Goal: Task Accomplishment & Management: Manage account settings

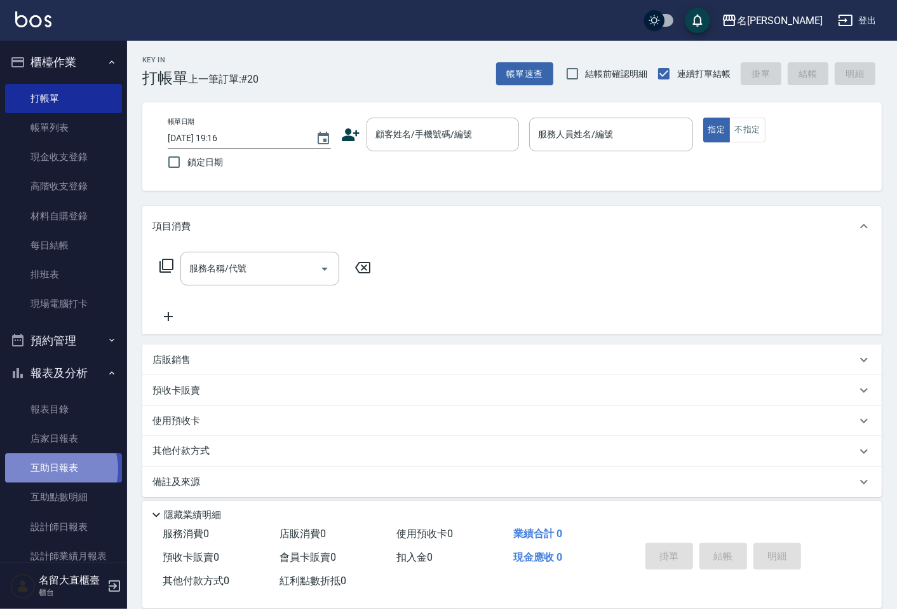
click at [53, 469] on link "互助日報表" at bounding box center [63, 467] width 117 height 29
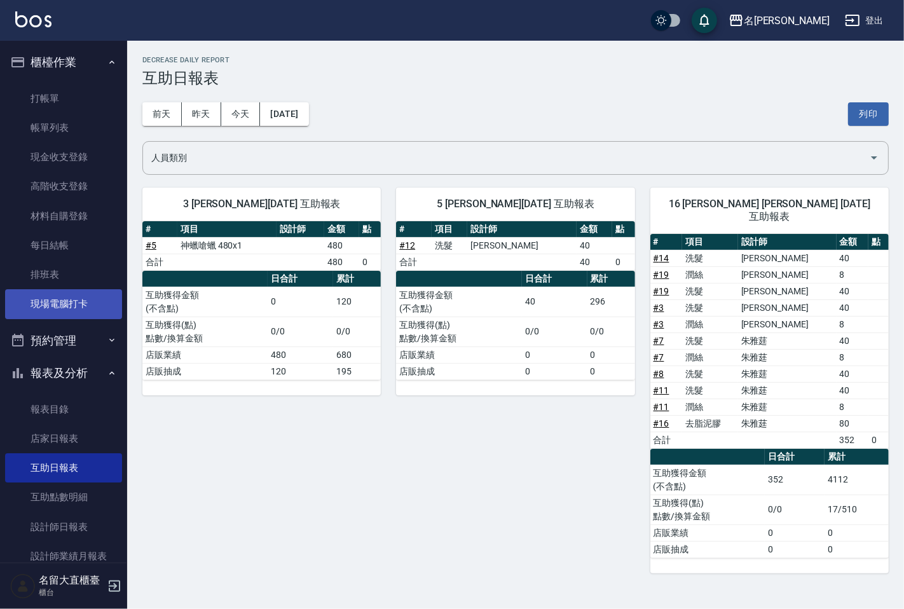
click at [95, 299] on link "現場電腦打卡" at bounding box center [63, 303] width 117 height 29
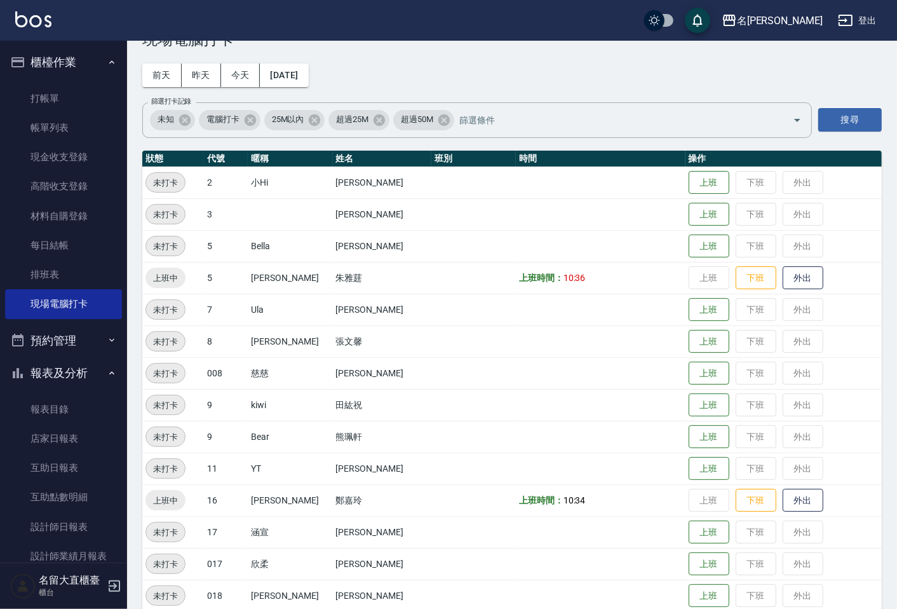
scroll to position [71, 0]
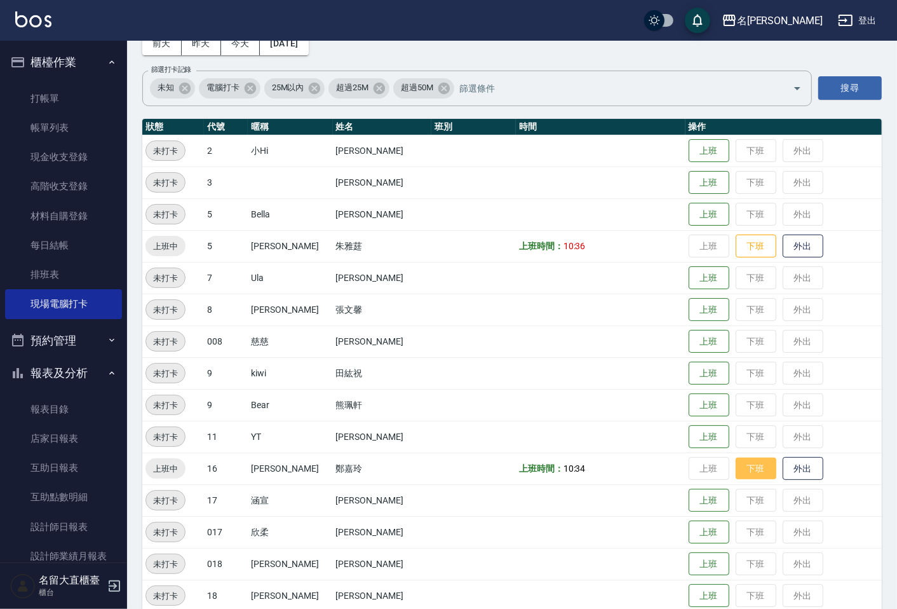
click at [746, 458] on button "下班" at bounding box center [756, 469] width 41 height 22
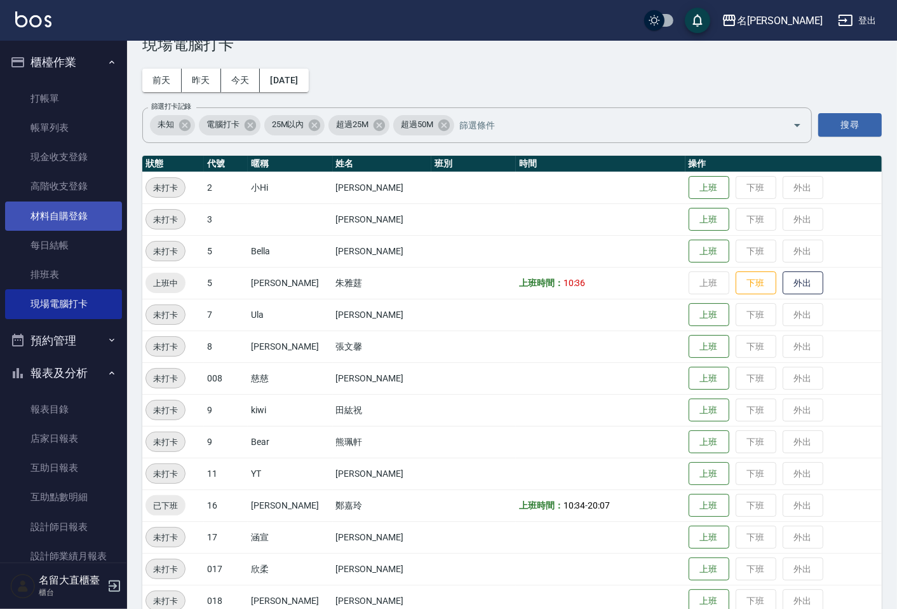
scroll to position [0, 0]
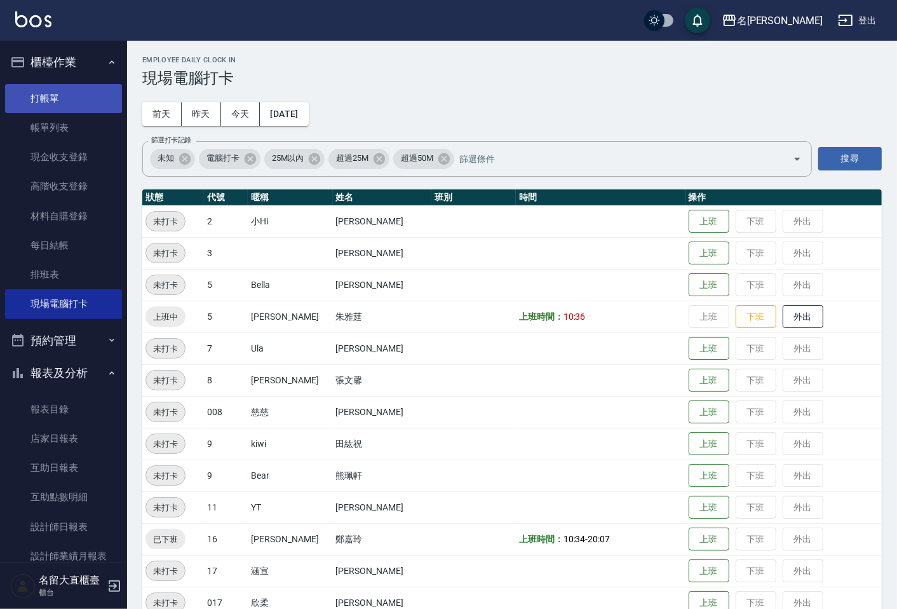
click at [86, 111] on link "打帳單" at bounding box center [63, 98] width 117 height 29
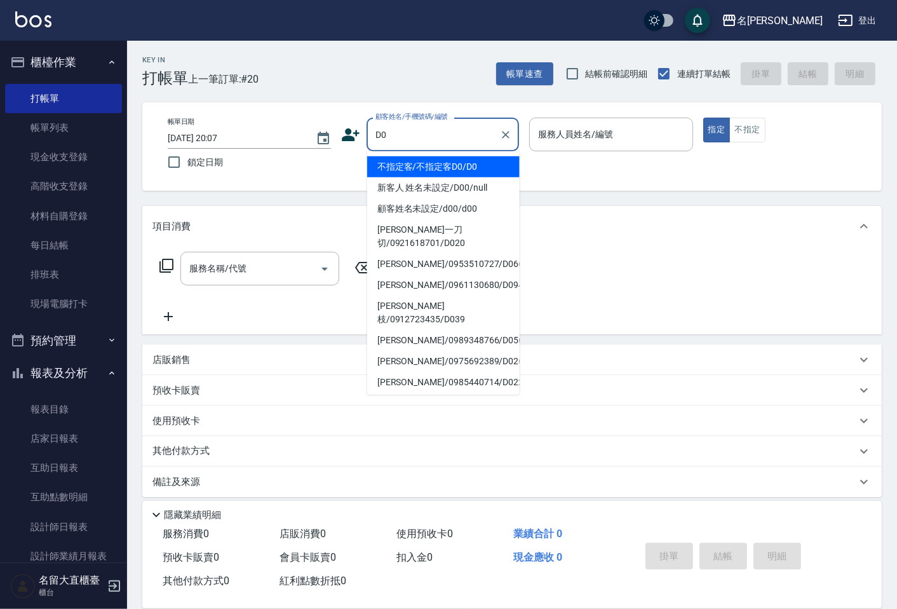
type input "不指定客/不指定客D0/D0"
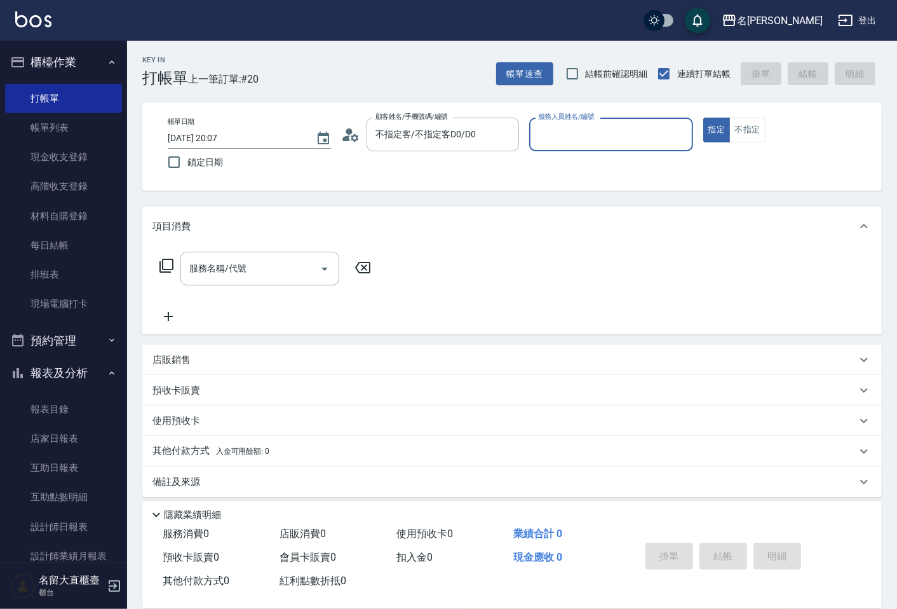
type input "[PERSON_NAME]3"
click at [704, 118] on button "指定" at bounding box center [717, 130] width 27 height 25
type button "true"
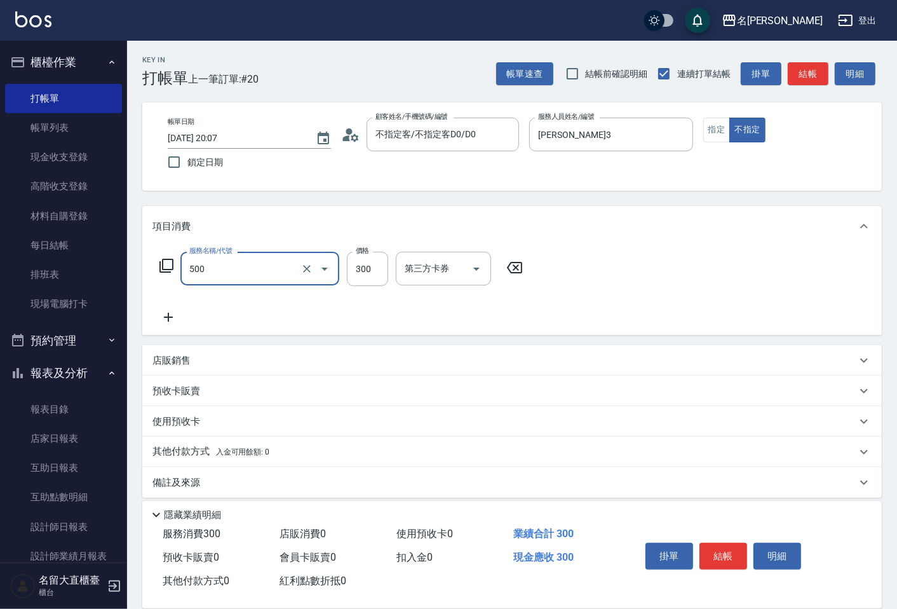
type input "洗髮(500)"
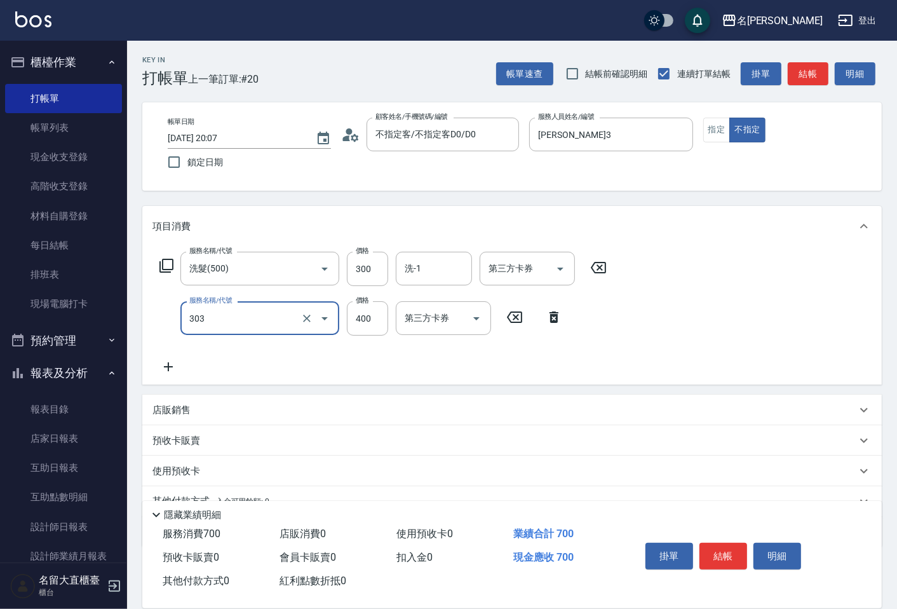
type input "剪髮(C級)(303)"
type input "350"
click at [707, 552] on button "結帳" at bounding box center [724, 556] width 48 height 27
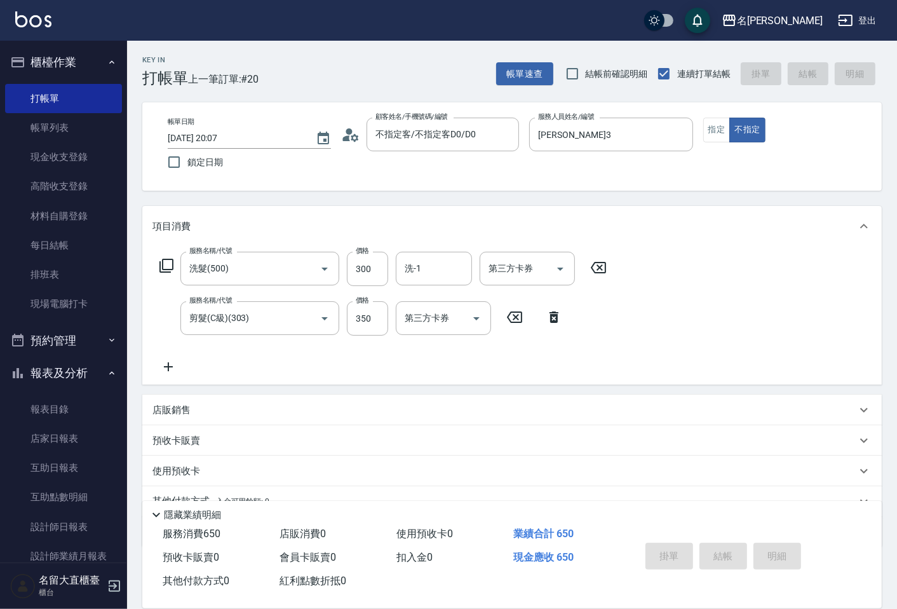
type input "[DATE] 20:22"
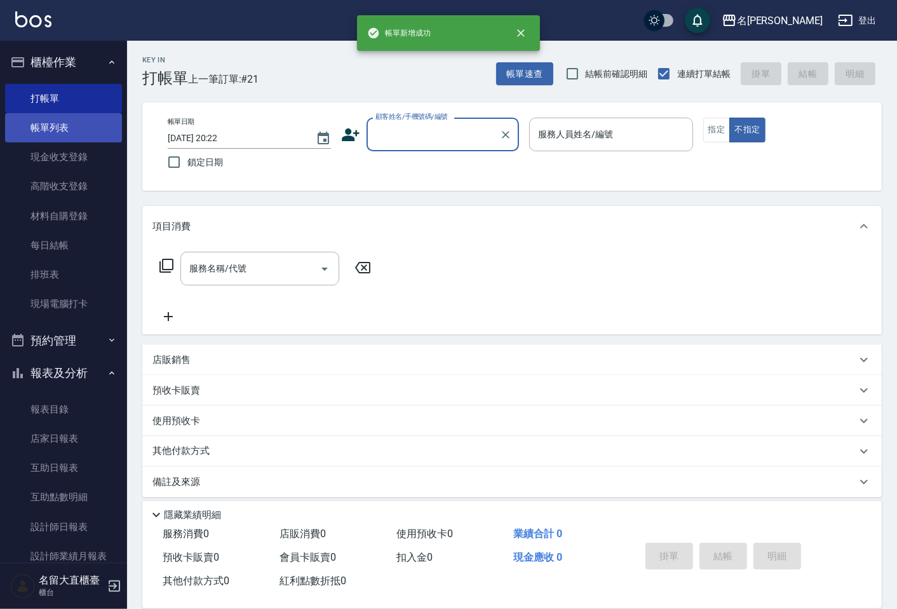
click at [55, 123] on link "帳單列表" at bounding box center [63, 127] width 117 height 29
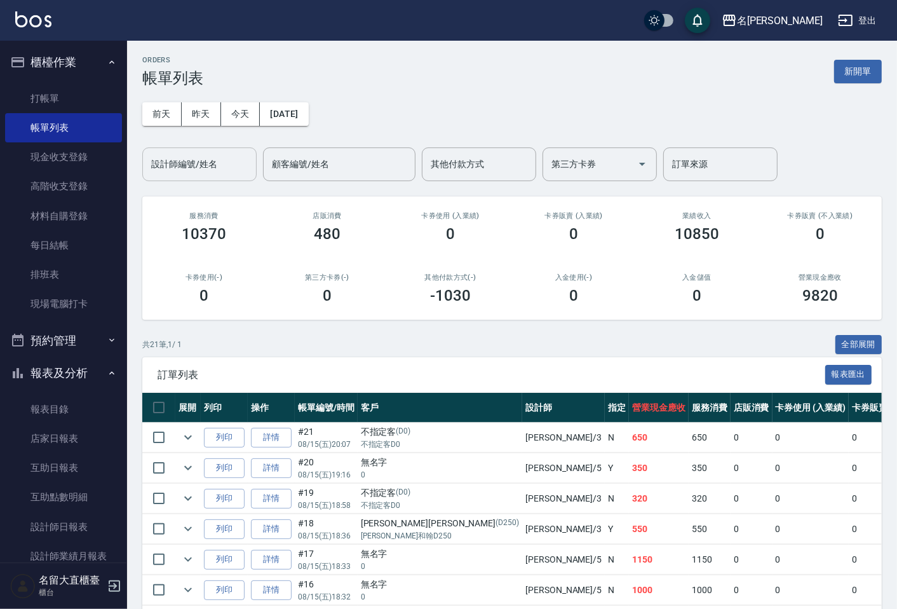
click at [174, 178] on div "設計師編號/姓名" at bounding box center [199, 164] width 114 height 34
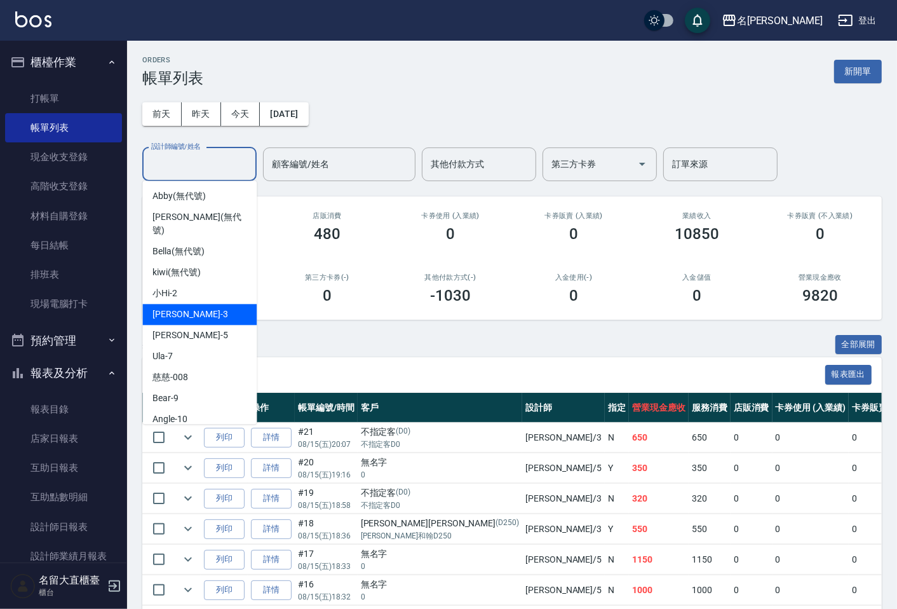
click at [169, 308] on span "[PERSON_NAME]3" at bounding box center [190, 314] width 75 height 13
type input "[PERSON_NAME]3"
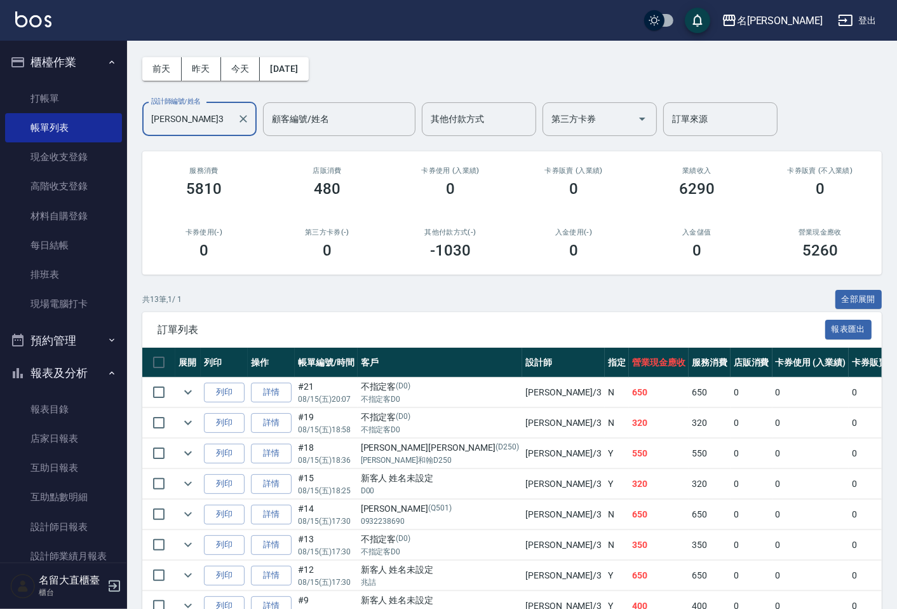
scroll to position [71, 0]
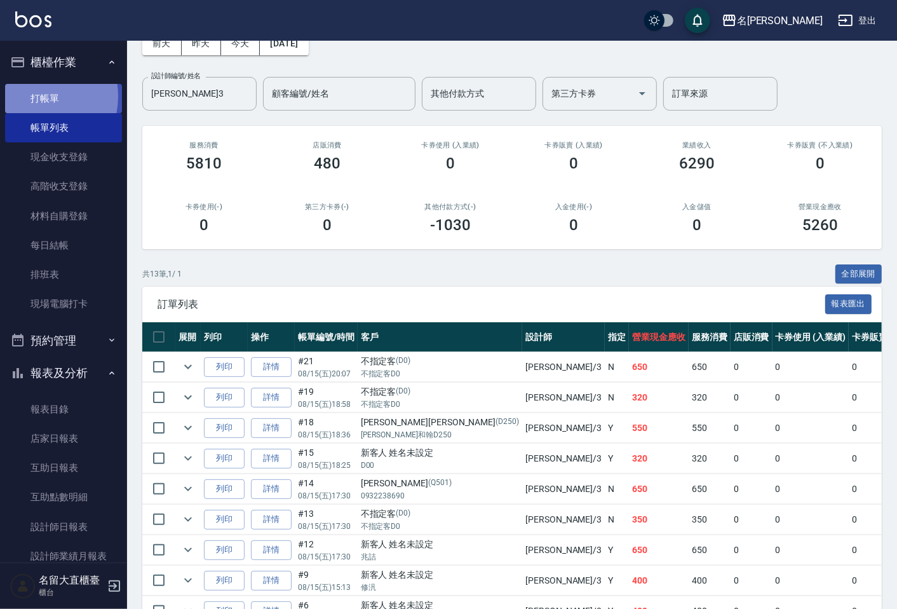
click at [32, 96] on link "打帳單" at bounding box center [63, 98] width 117 height 29
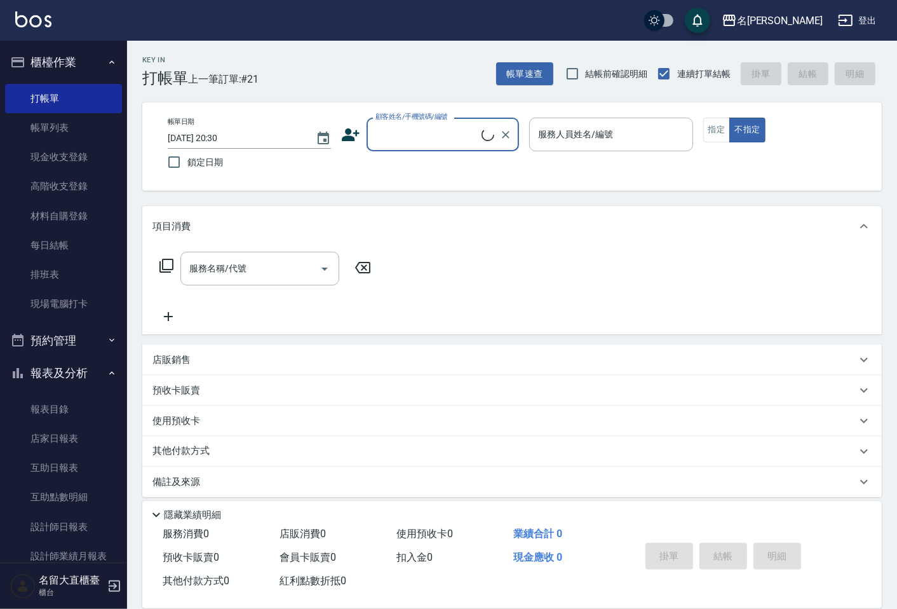
click at [418, 134] on input "顧客姓名/手機號碼/編號" at bounding box center [426, 134] width 109 height 22
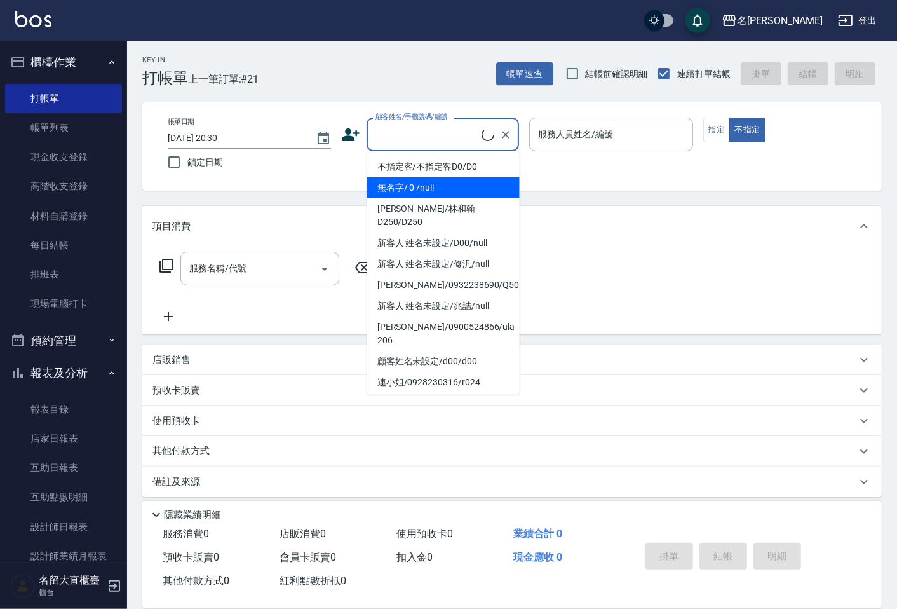
click at [421, 186] on li "無名字/ 0 /null" at bounding box center [443, 187] width 153 height 21
type input "無名字/ 0 /null"
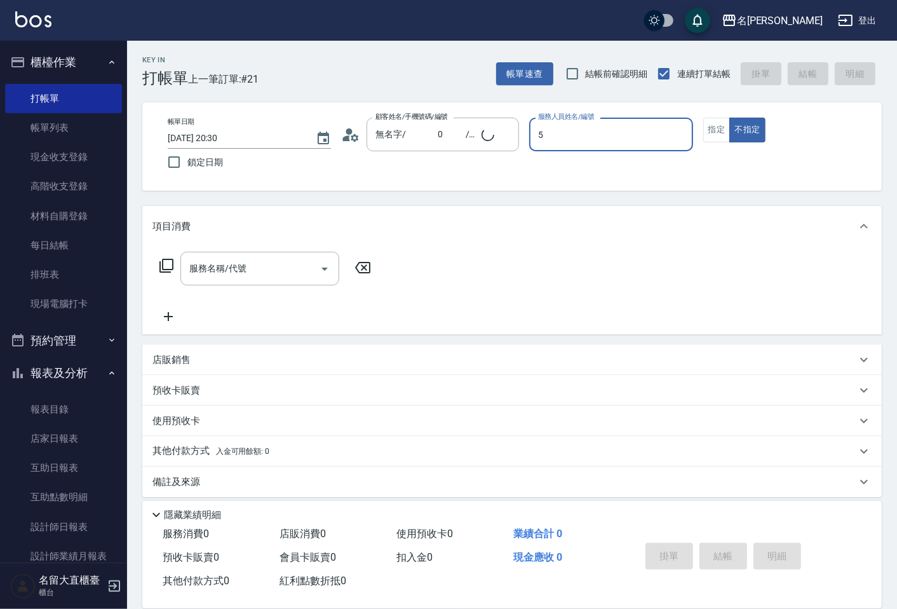
type input "[PERSON_NAME]-5"
type button "false"
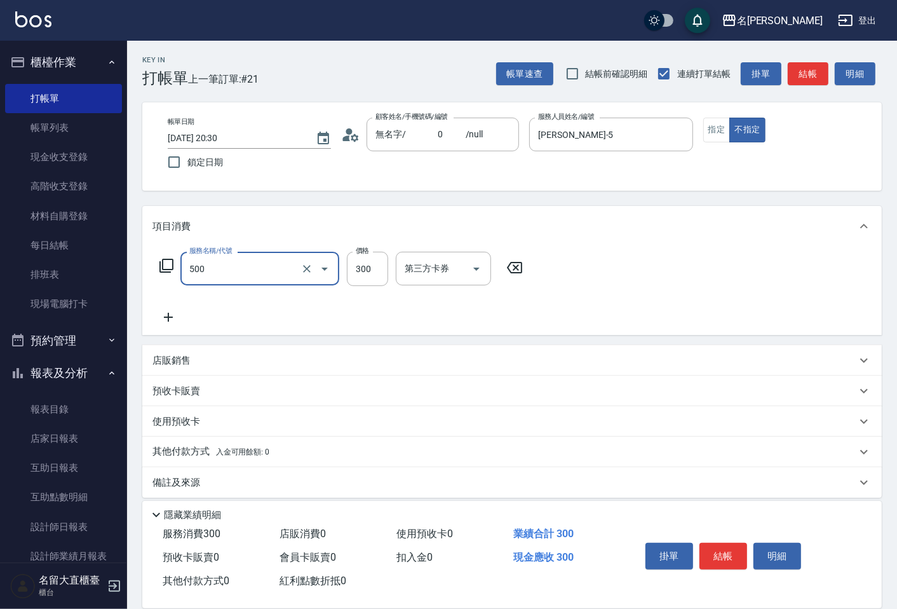
type input "洗髮(500)"
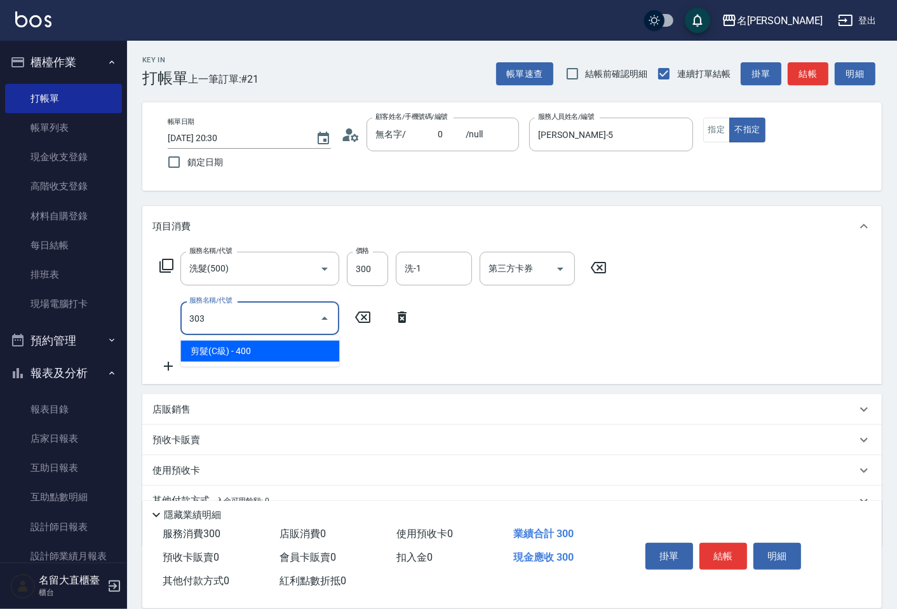
type input "剪髮(C級)(303)"
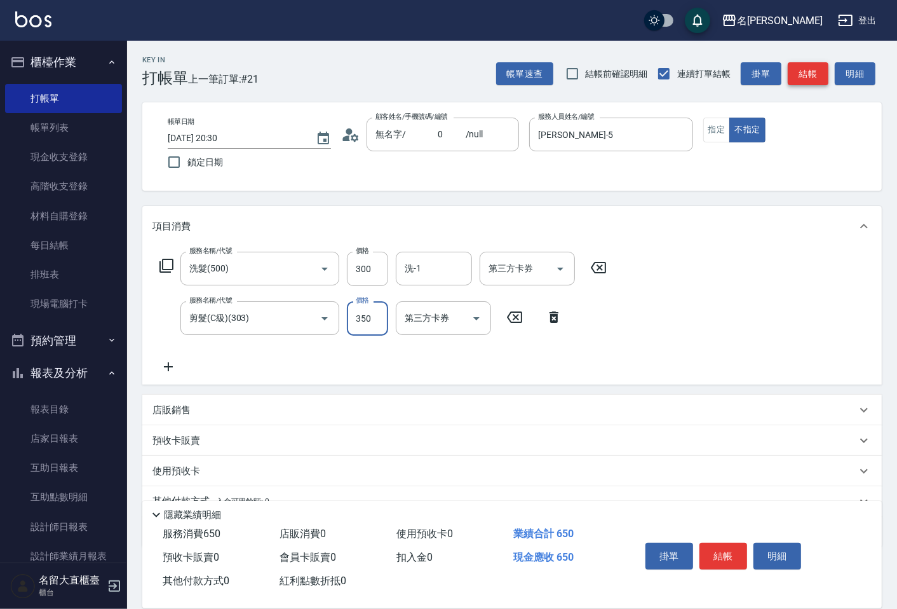
type input "350"
click at [818, 79] on button "結帳" at bounding box center [808, 74] width 41 height 24
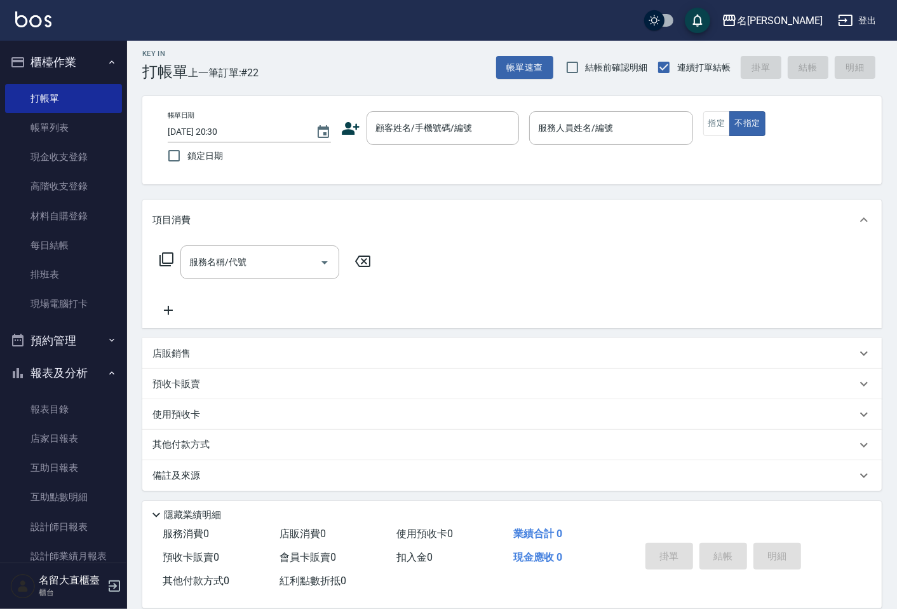
click at [817, 83] on div "Key In 打帳單 上一筆訂單:#22 帳單速查 結帳前確認明細 連續打單結帳 掛單 結帳 明細 帳單日期 [DATE] 20:30 鎖定日期 顧客姓名/手…" at bounding box center [512, 322] width 770 height 577
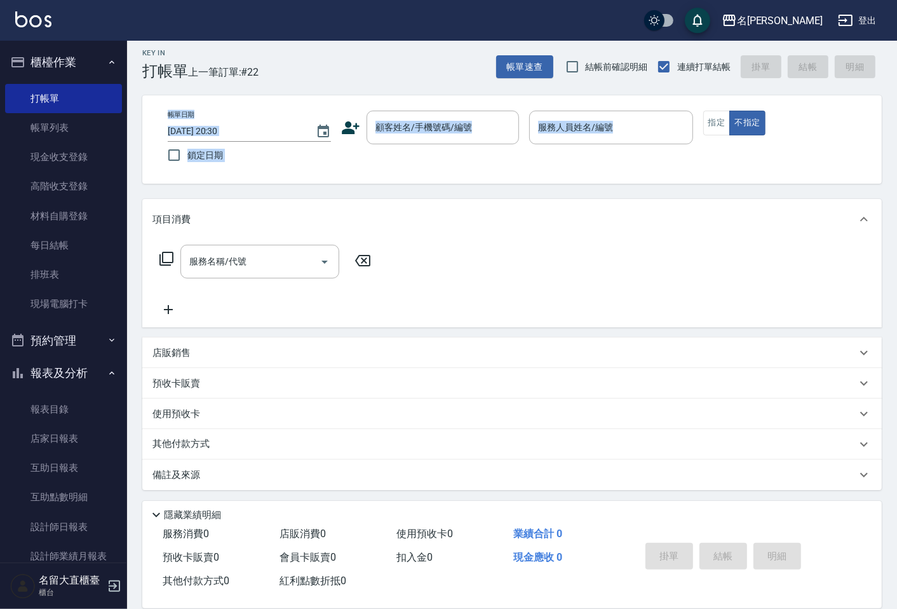
scroll to position [8, 0]
click at [446, 367] on div "預收卡販賣" at bounding box center [512, 382] width 740 height 31
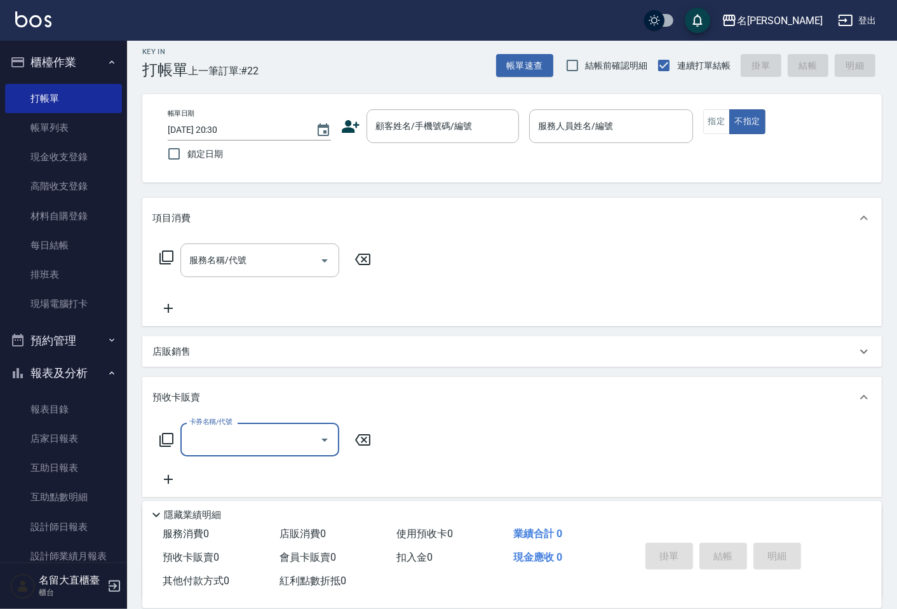
scroll to position [1, 0]
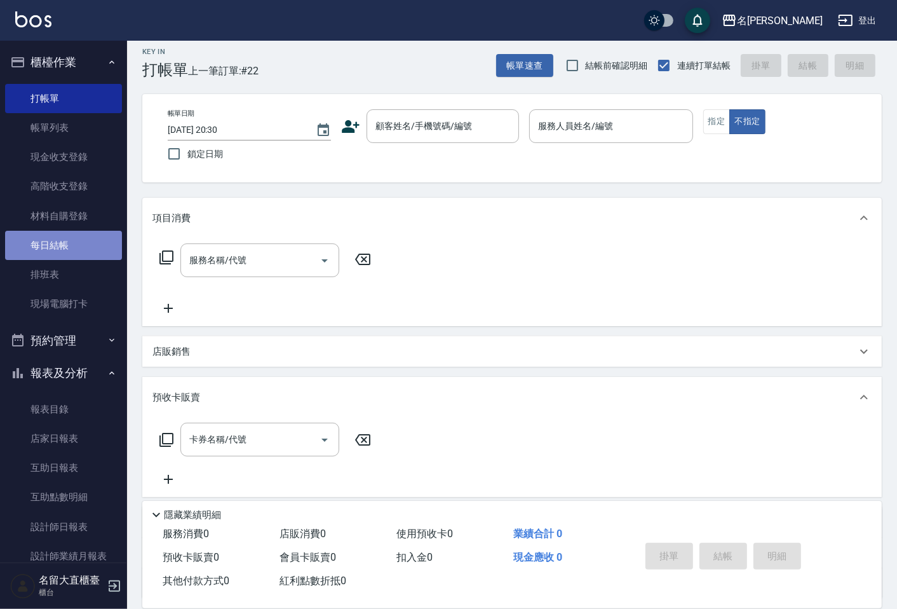
click at [79, 248] on link "每日結帳" at bounding box center [63, 245] width 117 height 29
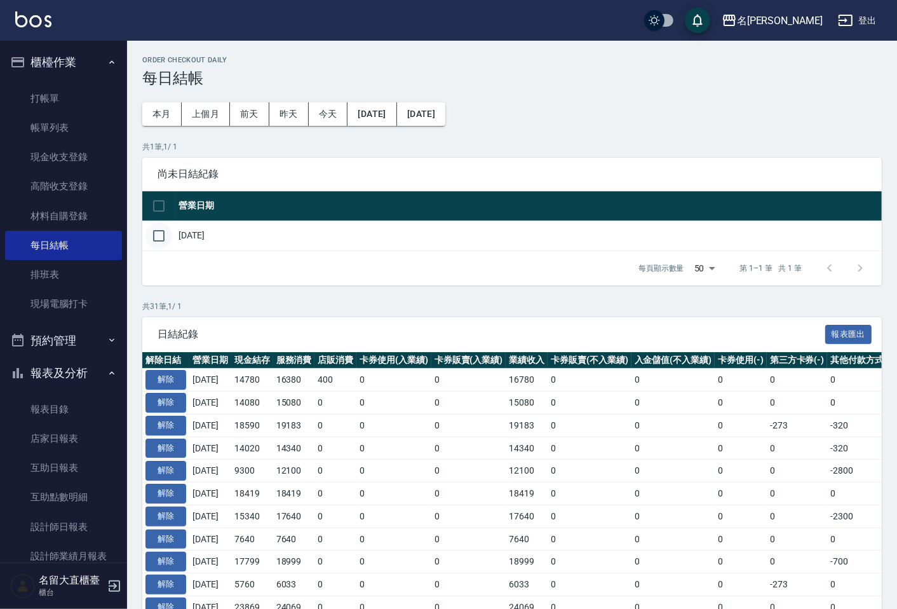
click at [167, 237] on input "checkbox" at bounding box center [159, 235] width 27 height 27
checkbox input "true"
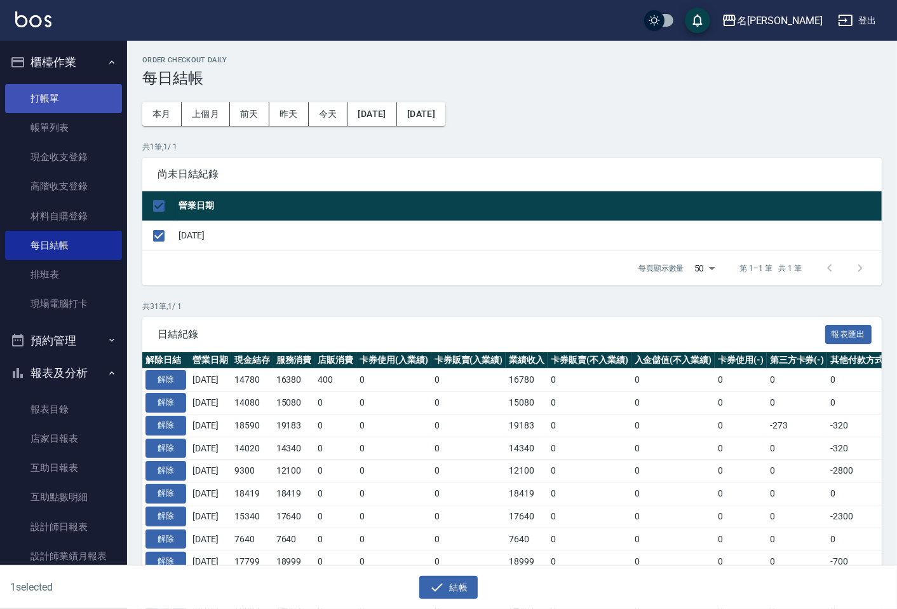
click at [76, 92] on link "打帳單" at bounding box center [63, 98] width 117 height 29
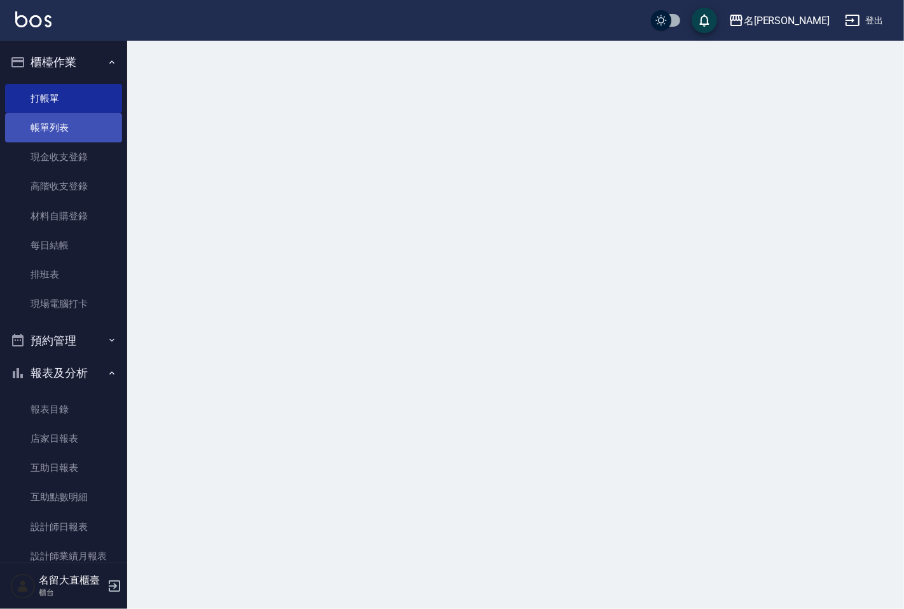
click at [71, 119] on link "帳單列表" at bounding box center [63, 127] width 117 height 29
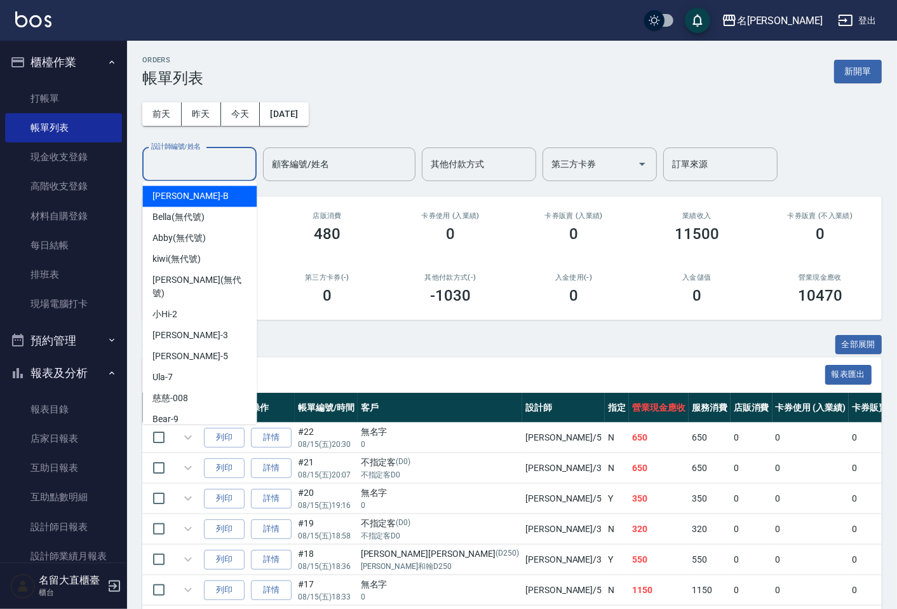
click at [203, 163] on input "設計師編號/姓名" at bounding box center [199, 164] width 103 height 22
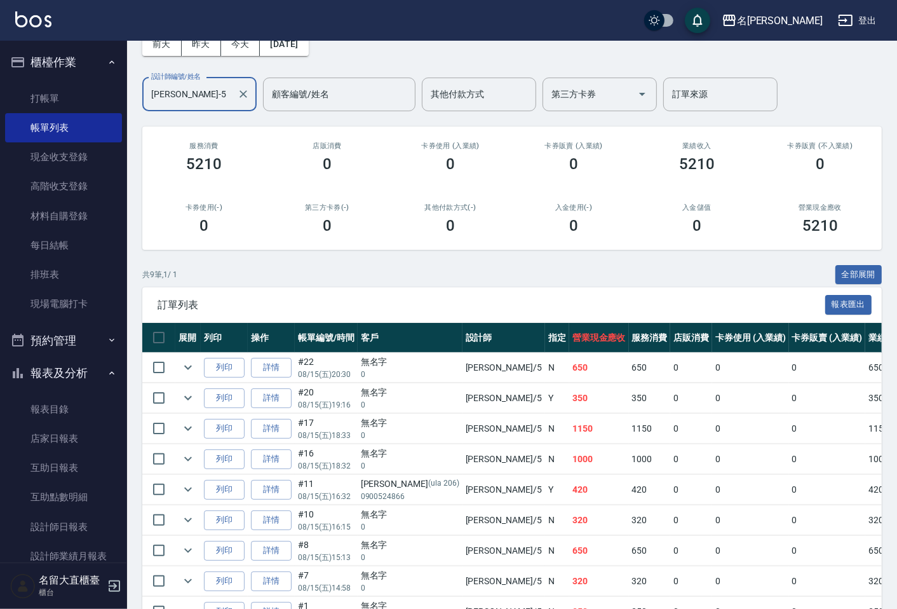
scroll to position [71, 0]
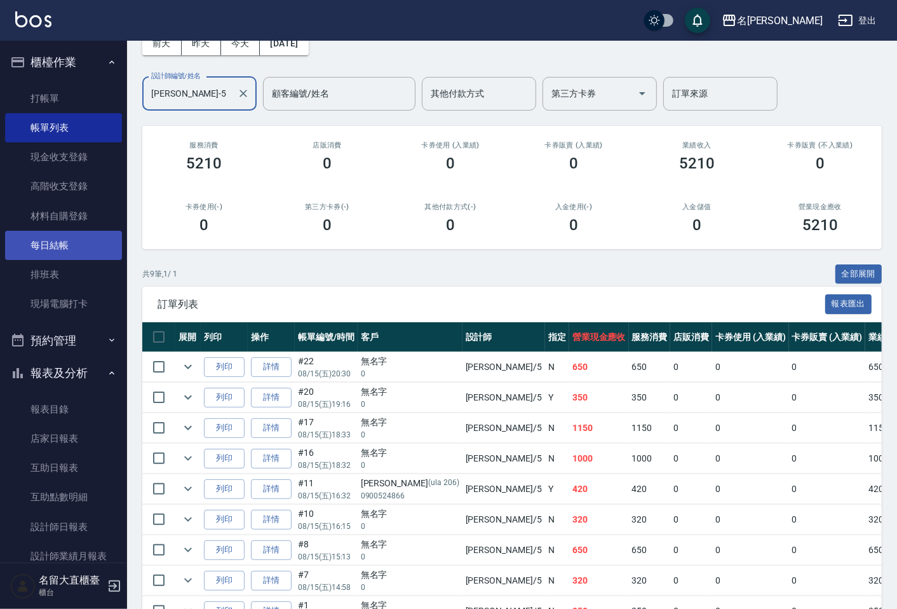
type input "[PERSON_NAME]-5"
click at [72, 253] on link "每日結帳" at bounding box center [63, 245] width 117 height 29
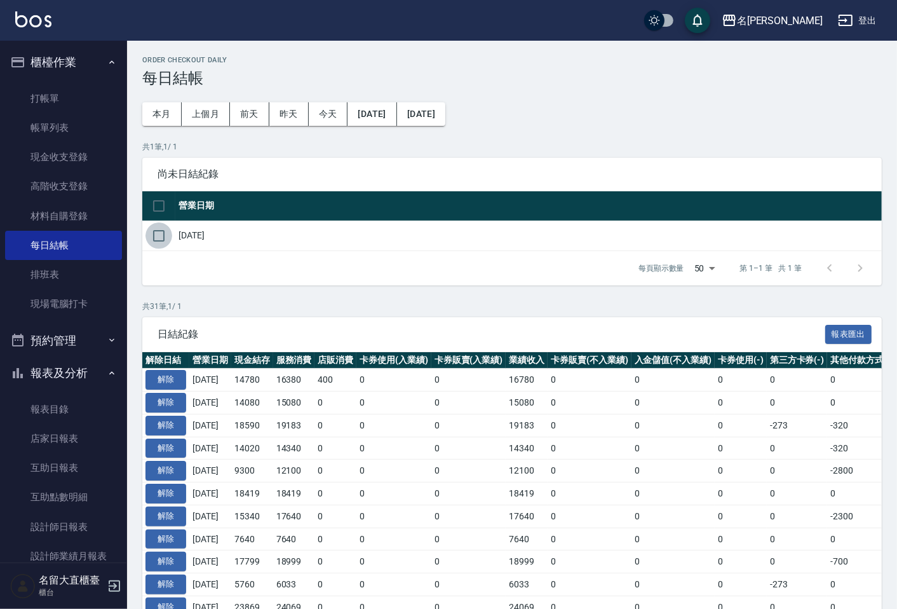
click at [149, 233] on input "checkbox" at bounding box center [159, 235] width 27 height 27
checkbox input "true"
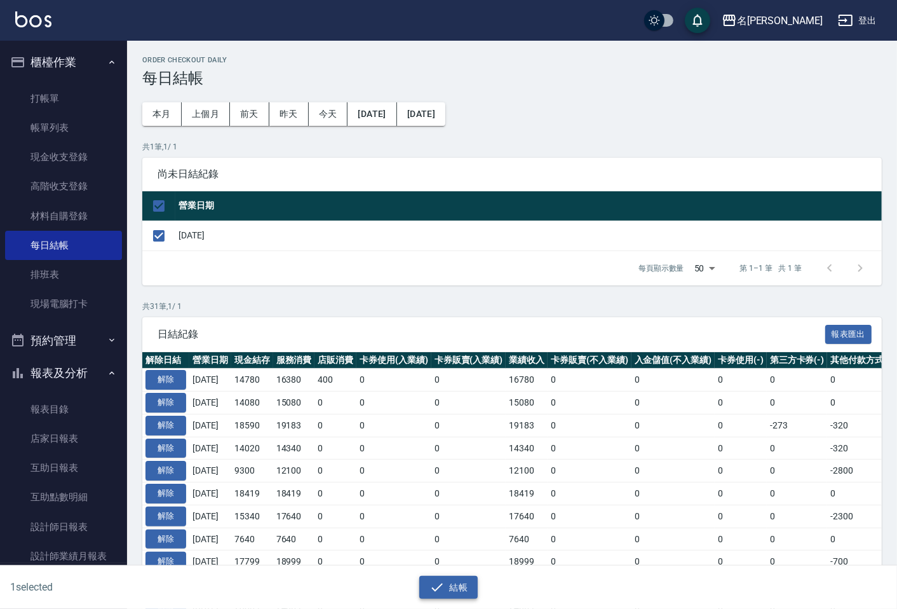
click at [446, 588] on button "結帳" at bounding box center [448, 588] width 59 height 24
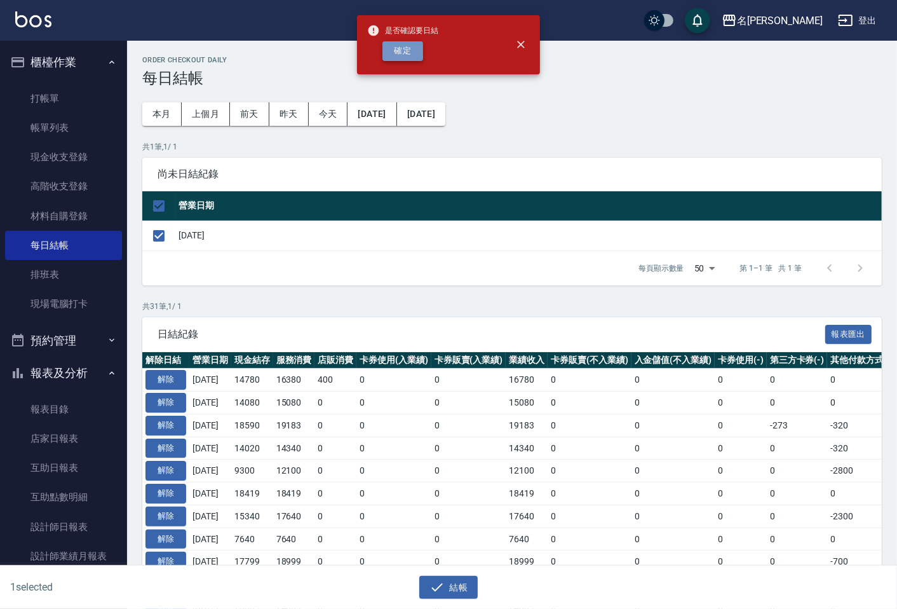
click at [398, 50] on button "確定" at bounding box center [403, 51] width 41 height 20
checkbox input "false"
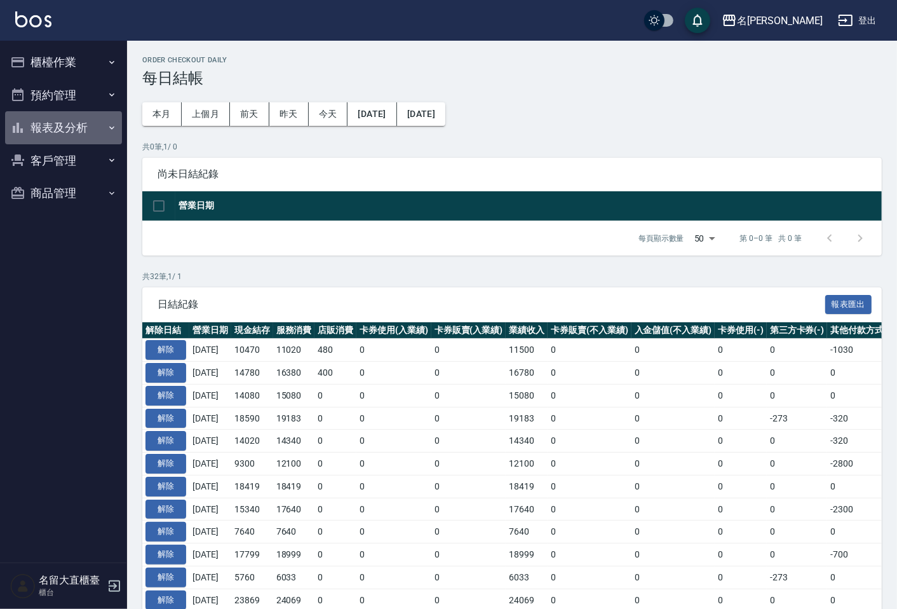
click at [69, 135] on button "報表及分析" at bounding box center [63, 127] width 117 height 33
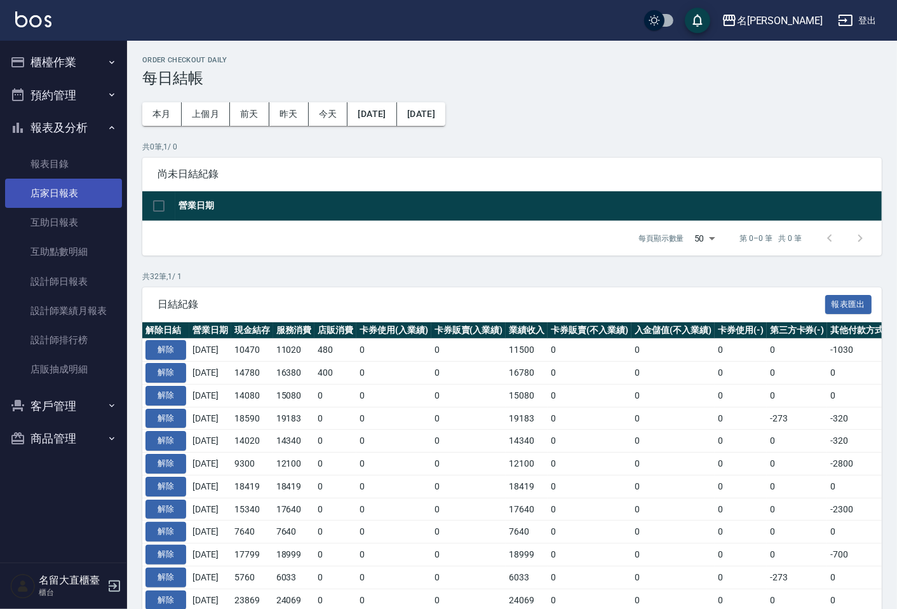
click at [69, 206] on link "店家日報表" at bounding box center [63, 193] width 117 height 29
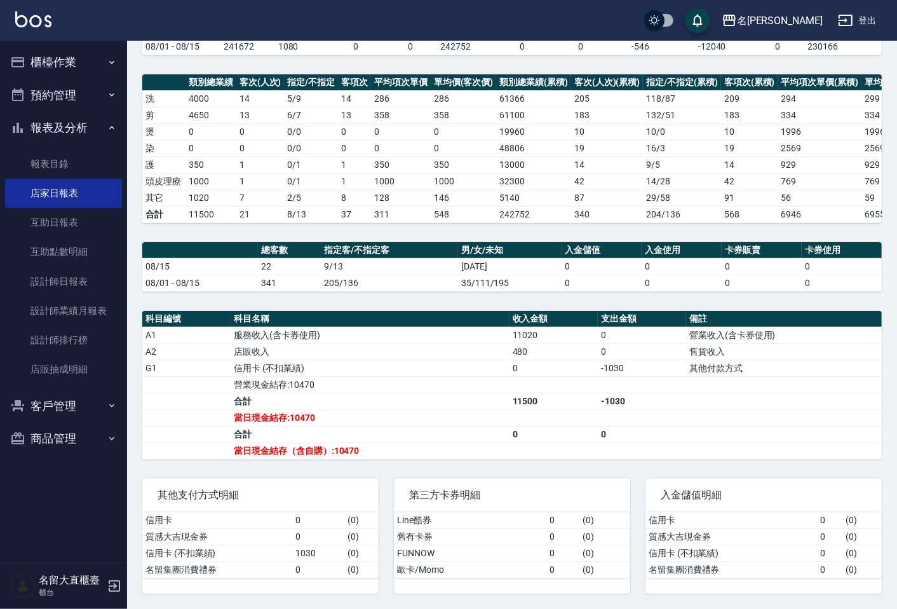
scroll to position [160, 0]
drag, startPoint x: 900, startPoint y: 1, endPoint x: 74, endPoint y: 53, distance: 827.9
click at [74, 53] on button "櫃檯作業" at bounding box center [63, 62] width 117 height 33
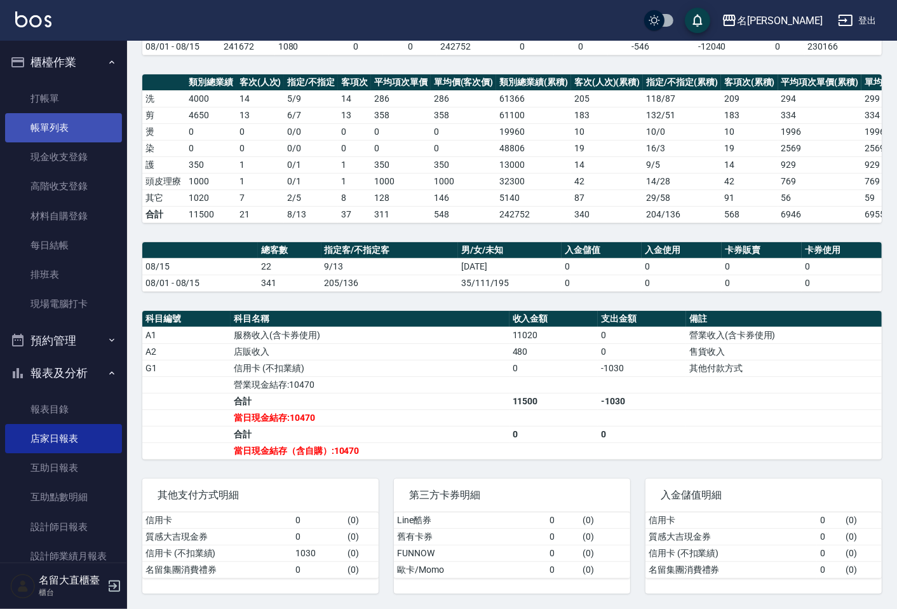
click at [67, 130] on link "帳單列表" at bounding box center [63, 127] width 117 height 29
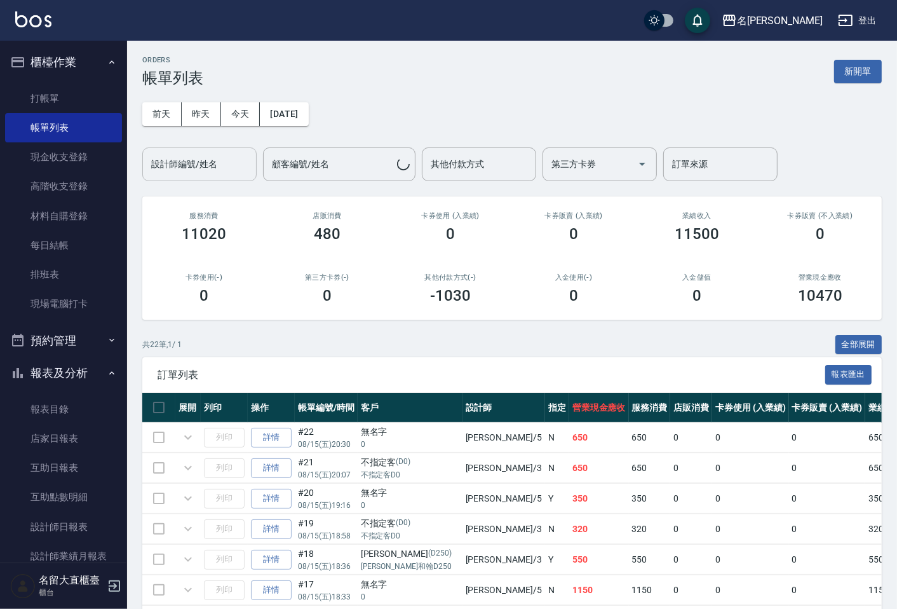
click at [198, 176] on div "設計師編號/姓名" at bounding box center [199, 164] width 114 height 34
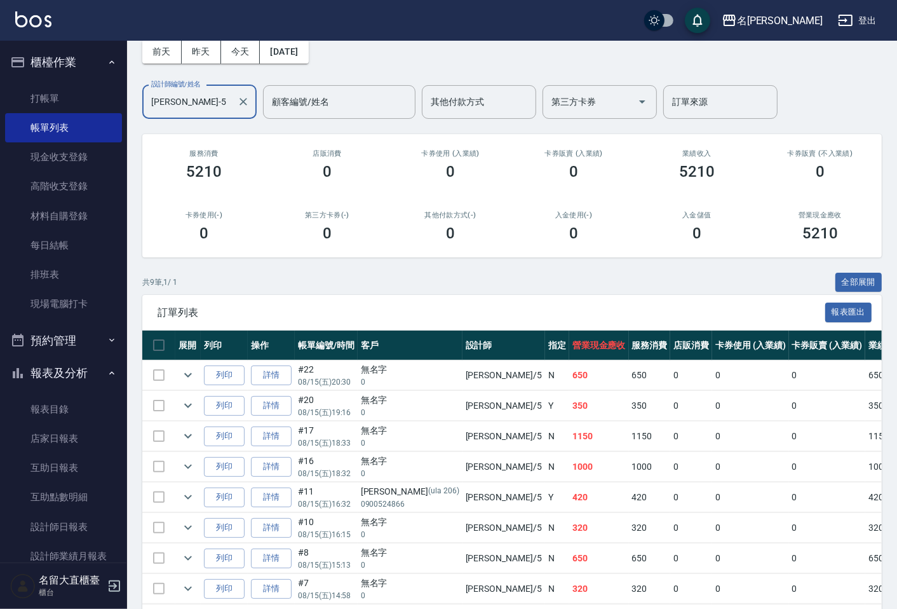
scroll to position [149, 0]
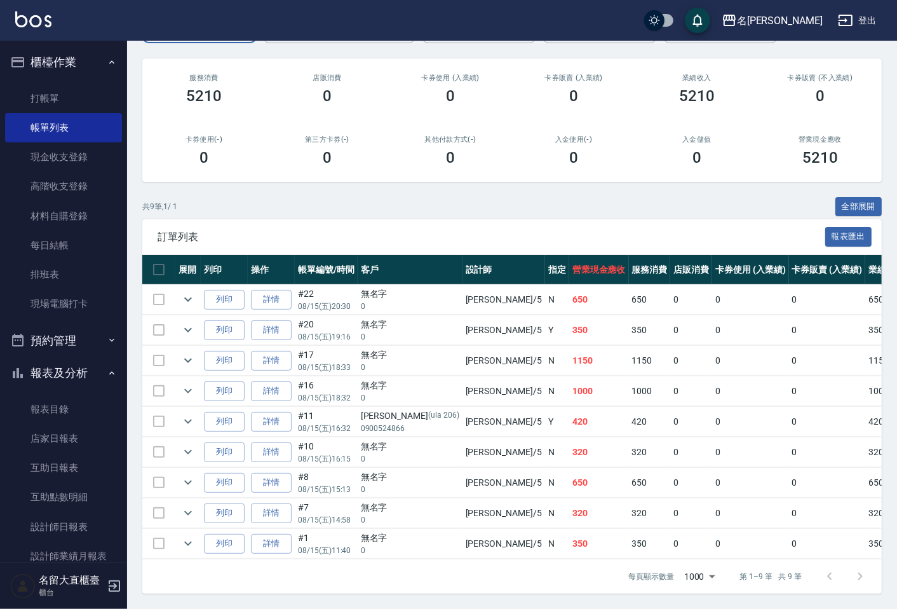
type input "[PERSON_NAME]-5"
click at [199, 385] on td at bounding box center [187, 391] width 25 height 30
click at [187, 389] on icon "expand row" at bounding box center [188, 391] width 8 height 4
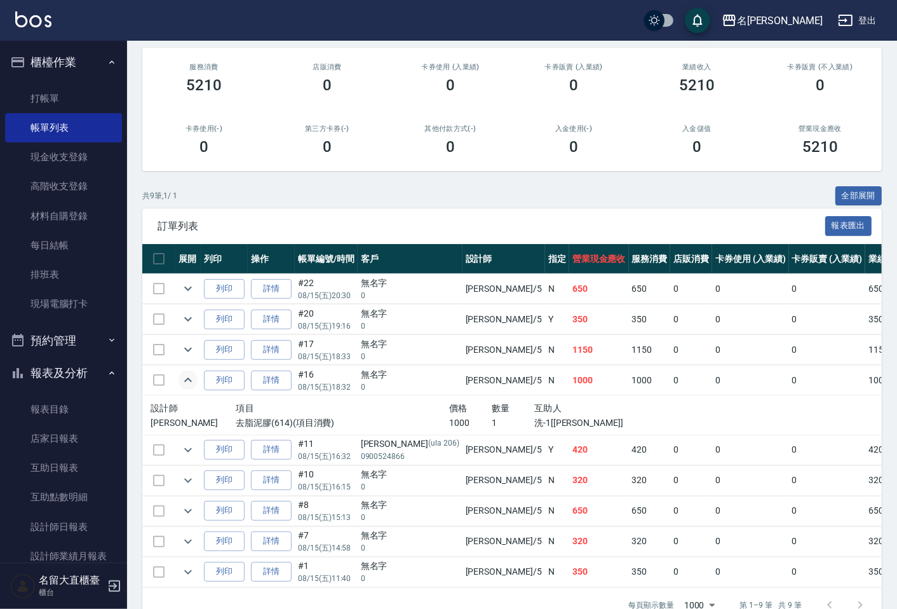
click at [187, 381] on icon "expand row" at bounding box center [188, 379] width 15 height 15
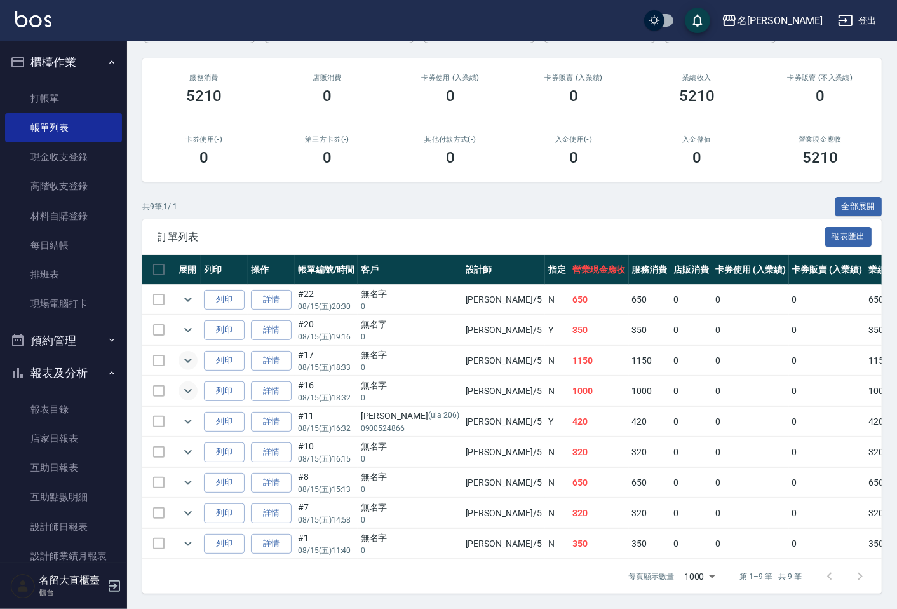
click at [194, 353] on icon "expand row" at bounding box center [188, 360] width 15 height 15
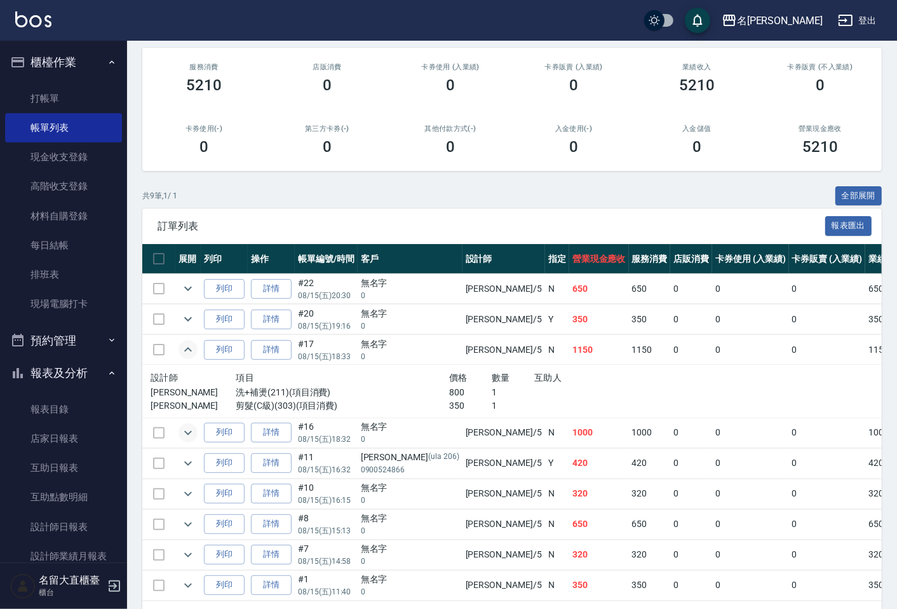
click at [194, 344] on icon "expand row" at bounding box center [188, 349] width 15 height 15
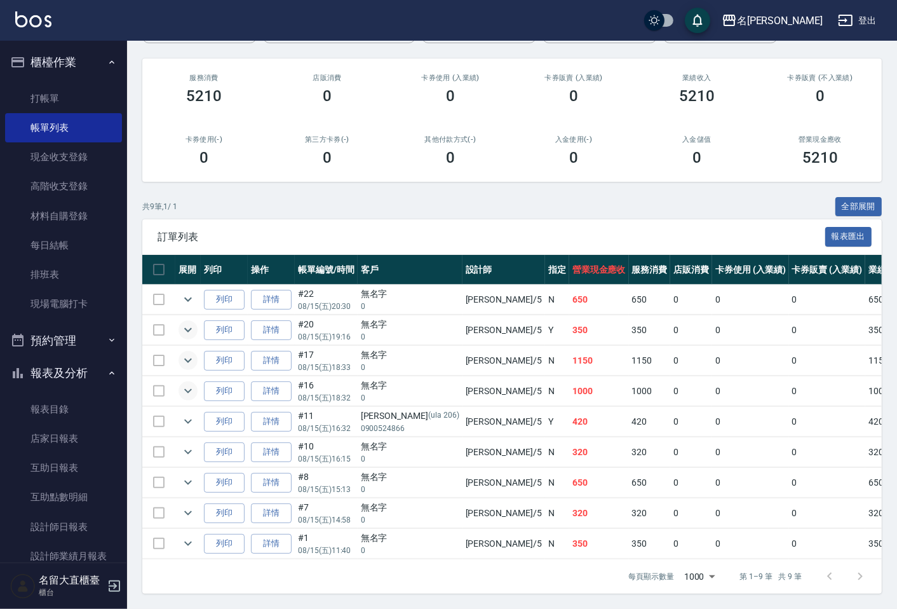
click at [194, 326] on icon "expand row" at bounding box center [188, 329] width 15 height 15
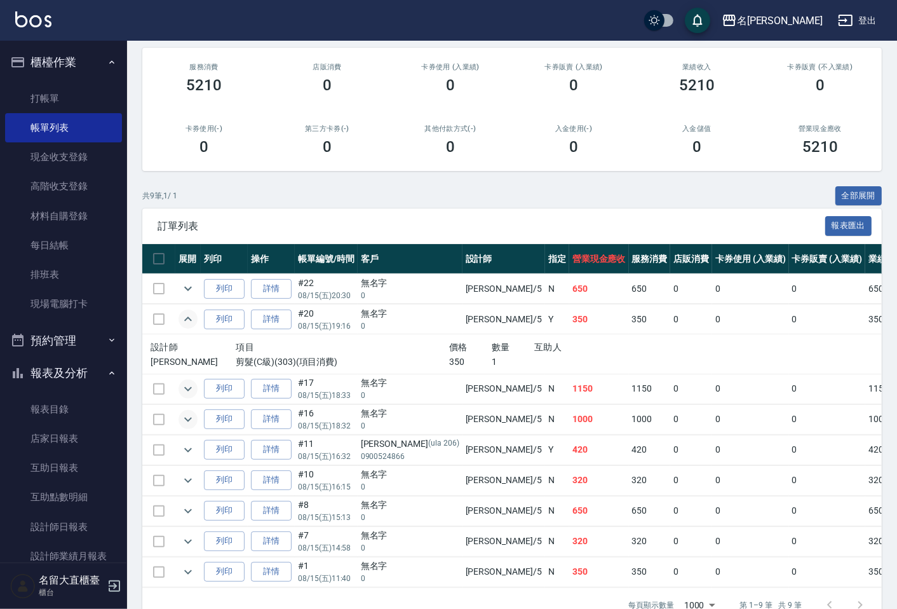
click at [194, 326] on icon "expand row" at bounding box center [188, 318] width 15 height 15
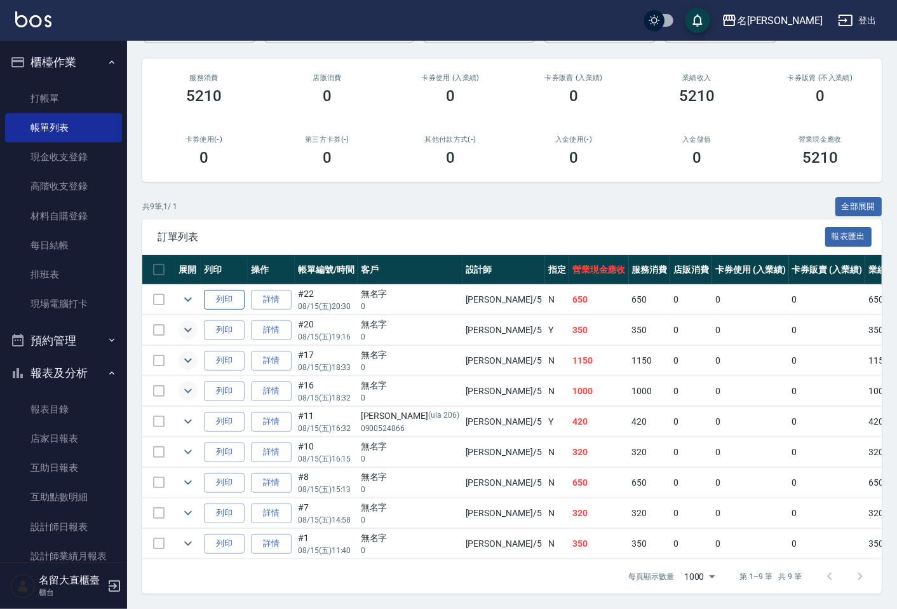
click at [205, 290] on button "列印" at bounding box center [224, 300] width 41 height 20
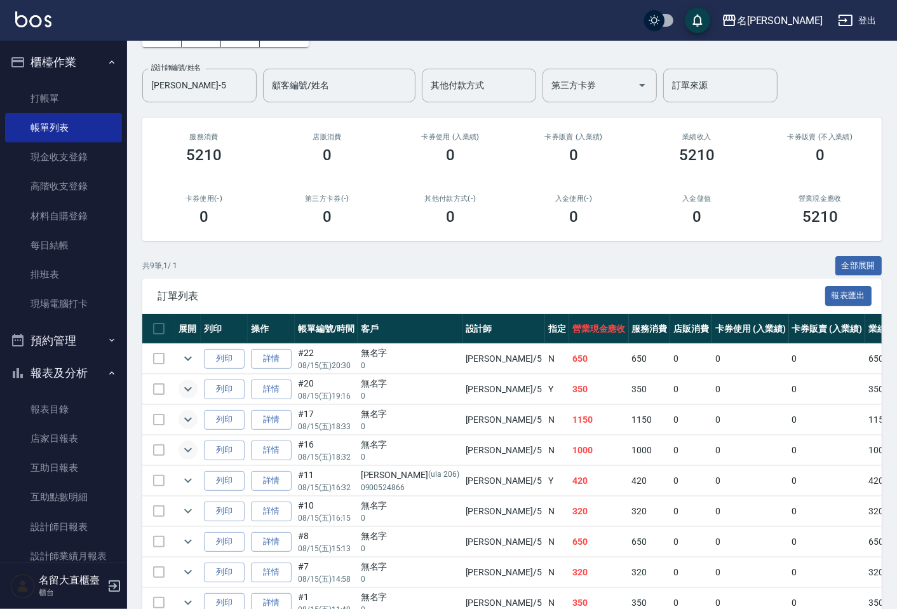
scroll to position [78, 0]
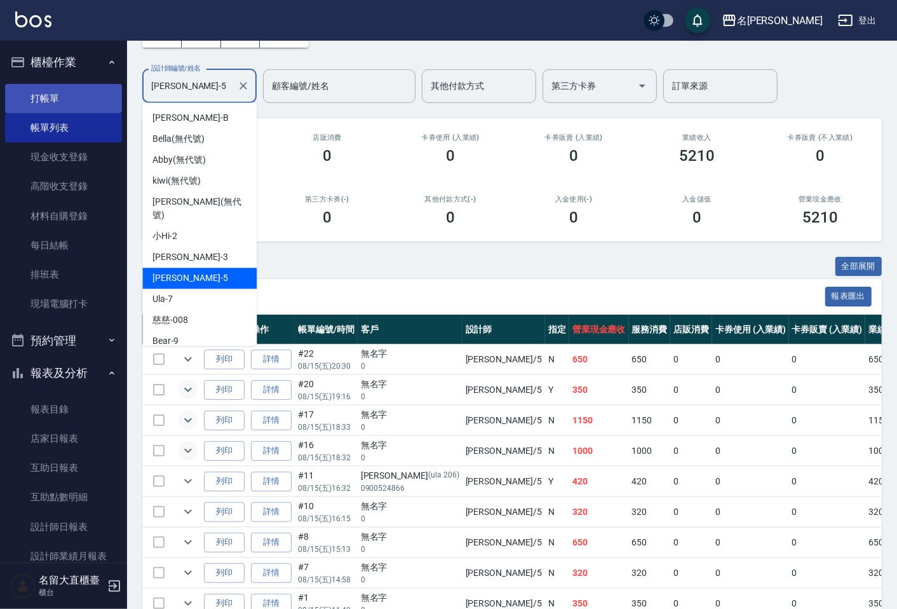
drag, startPoint x: 202, startPoint y: 85, endPoint x: 114, endPoint y: 106, distance: 90.3
click at [114, 106] on div "名留大直 登出 櫃檯作業 打帳單 帳單列表 現金收支登錄 高階收支登錄 材料自購登錄 每日結帳 排班表 現場電腦打卡 預約管理 預約管理 單日預約紀錄 單週預…" at bounding box center [448, 295] width 897 height 747
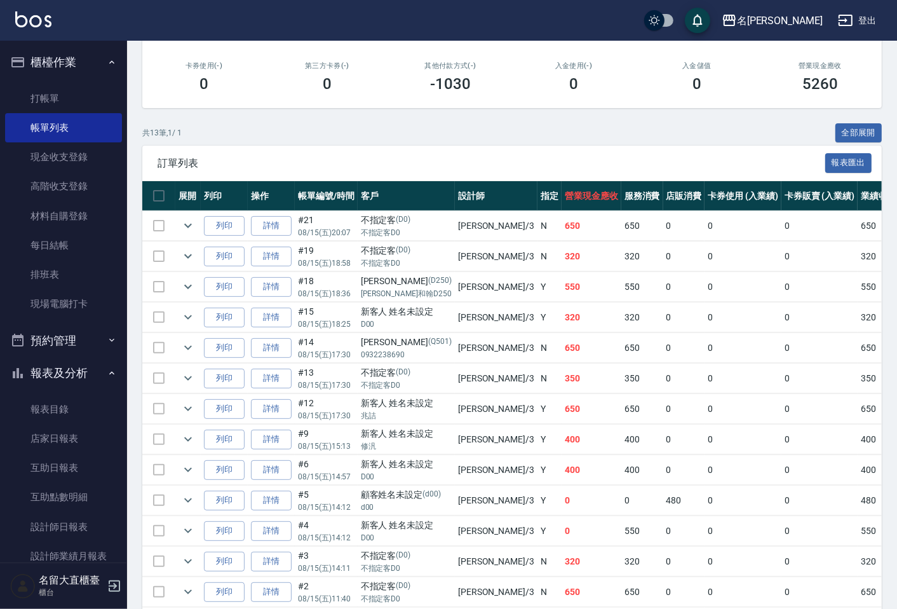
scroll to position [271, 0]
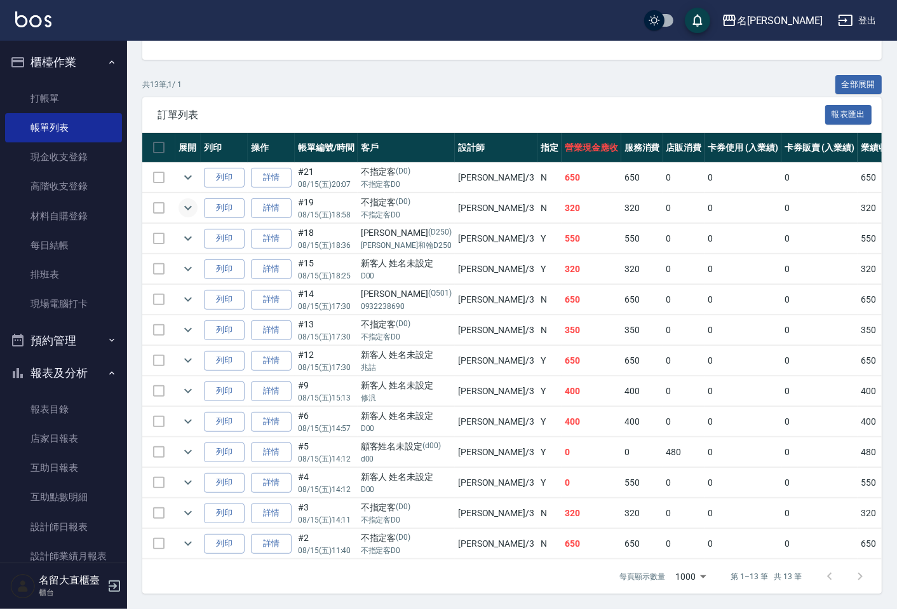
type input "[PERSON_NAME]3"
click at [191, 200] on icon "expand row" at bounding box center [188, 207] width 15 height 15
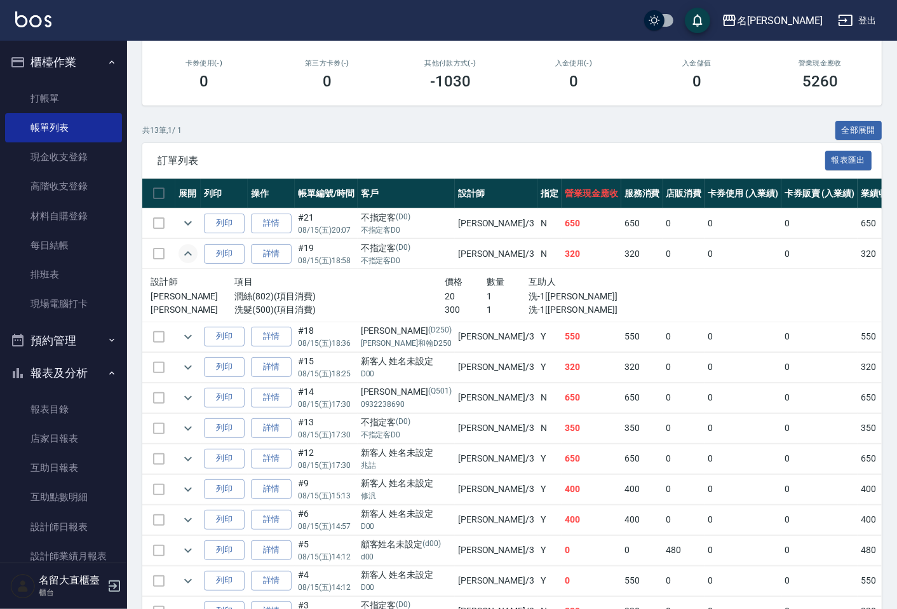
scroll to position [112, 0]
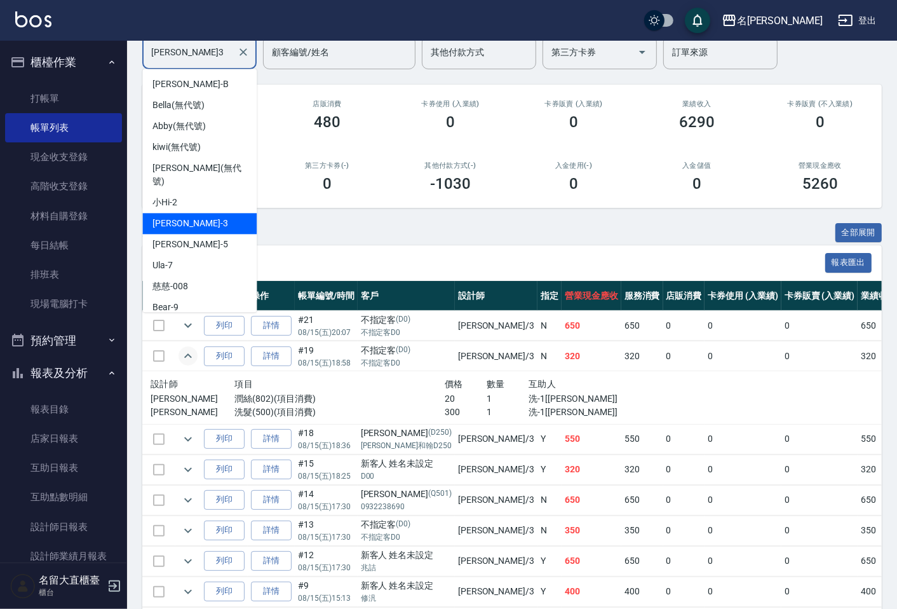
drag, startPoint x: 225, startPoint y: 58, endPoint x: 85, endPoint y: 61, distance: 140.5
click at [85, 61] on div "名留大直 登出 櫃檯作業 打帳單 帳單列表 現金收支登錄 高階收支登錄 材料自購登錄 每日結帳 排班表 現場電腦打卡 預約管理 預約管理 單日預約紀錄 單週預…" at bounding box center [448, 349] width 897 height 922
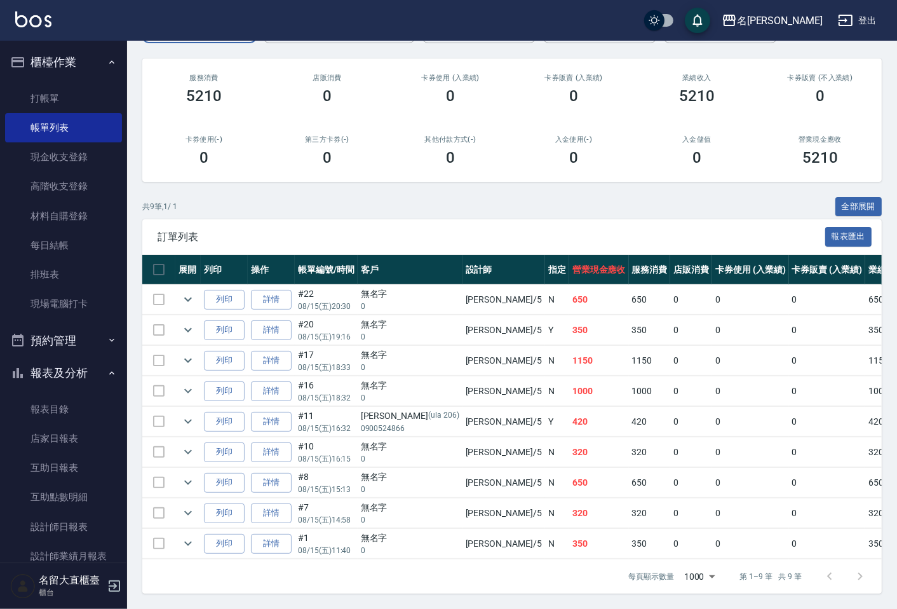
scroll to position [149, 0]
type input "[PERSON_NAME]-5"
click at [181, 505] on icon "expand row" at bounding box center [188, 512] width 15 height 15
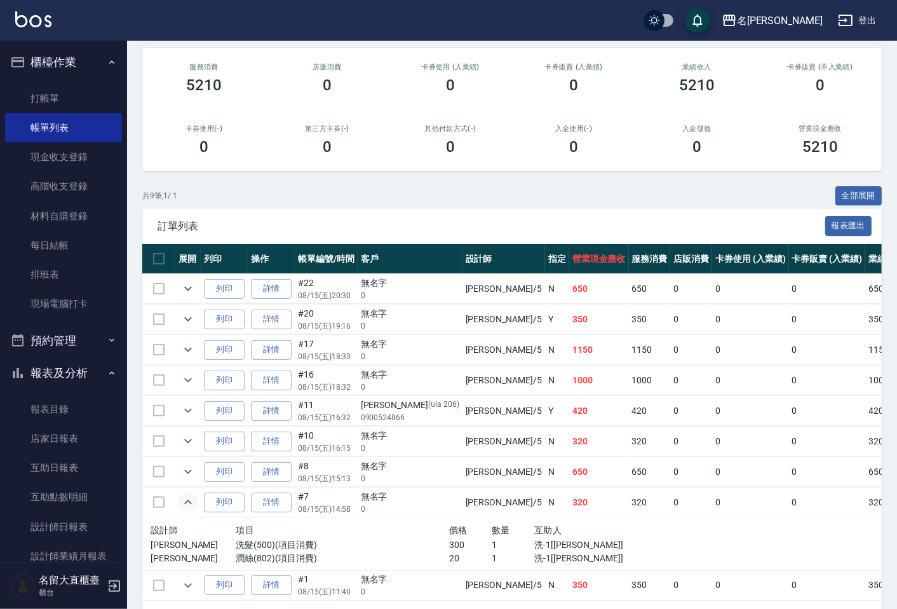
click at [186, 506] on icon "expand row" at bounding box center [188, 501] width 15 height 15
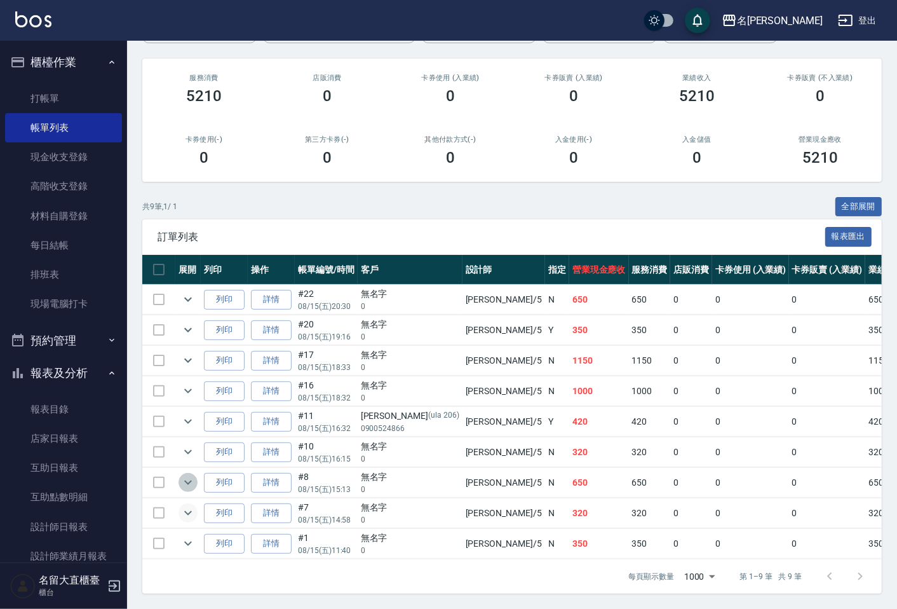
click at [189, 480] on icon "expand row" at bounding box center [188, 482] width 8 height 4
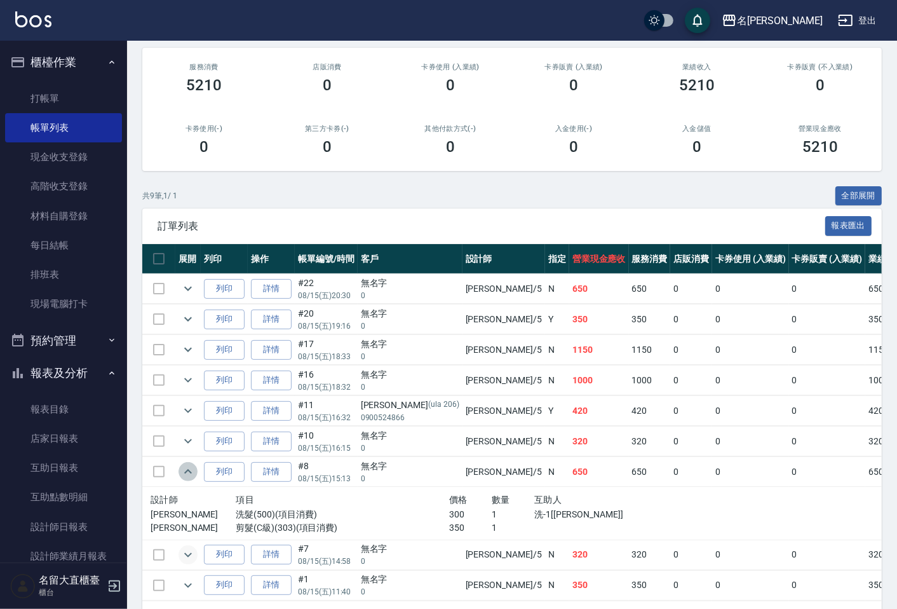
click at [189, 472] on icon "expand row" at bounding box center [188, 471] width 8 height 4
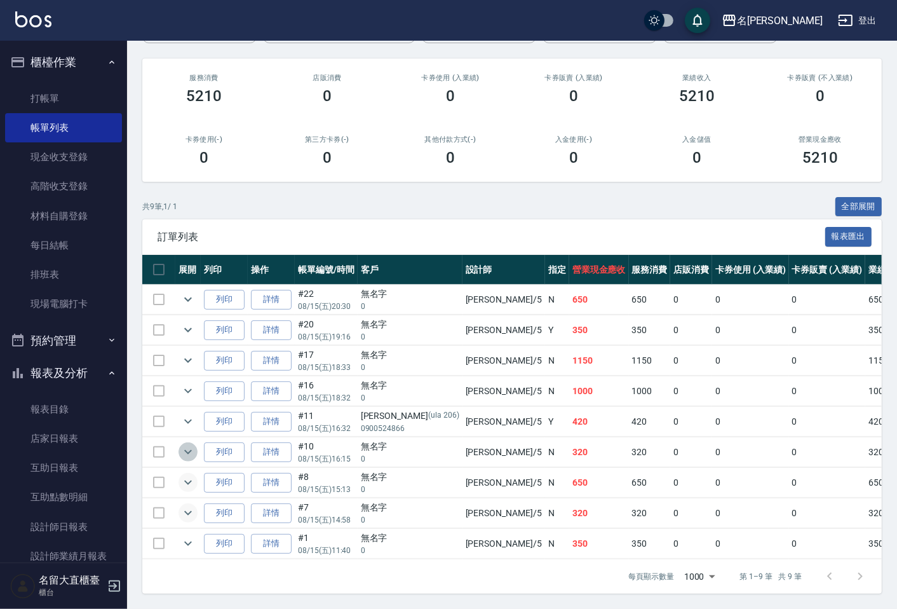
click at [185, 449] on button "expand row" at bounding box center [188, 451] width 19 height 19
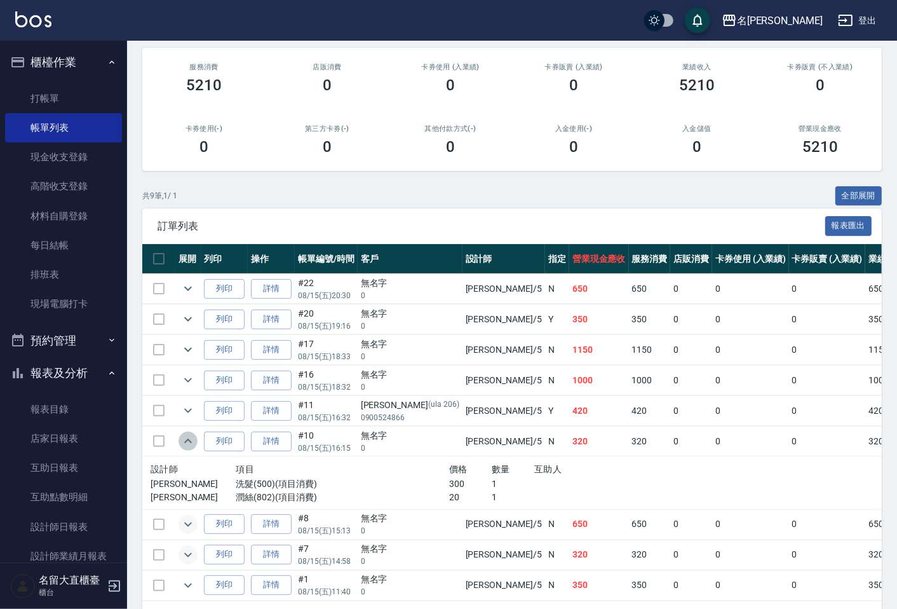
click at [185, 449] on button "expand row" at bounding box center [188, 441] width 19 height 19
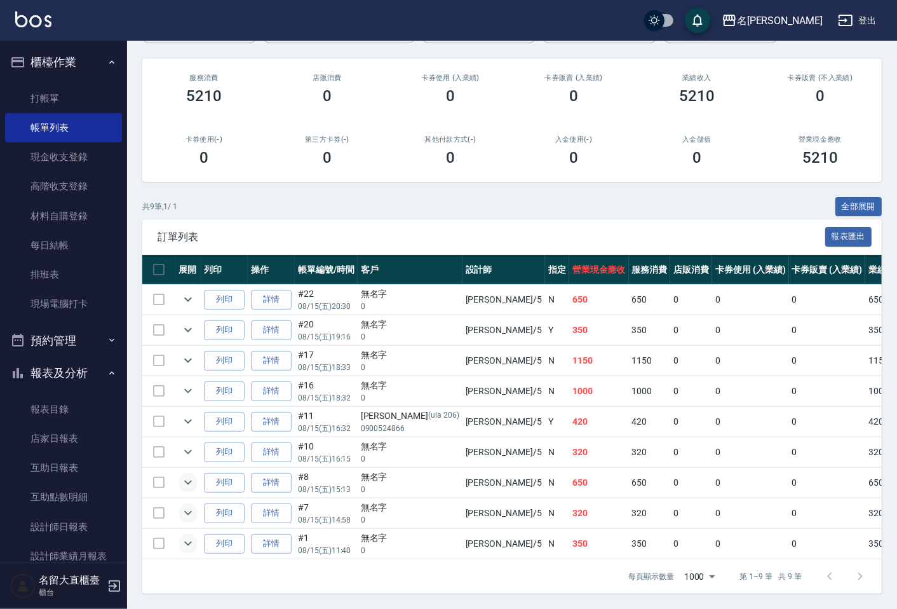
click at [187, 536] on icon "expand row" at bounding box center [188, 543] width 15 height 15
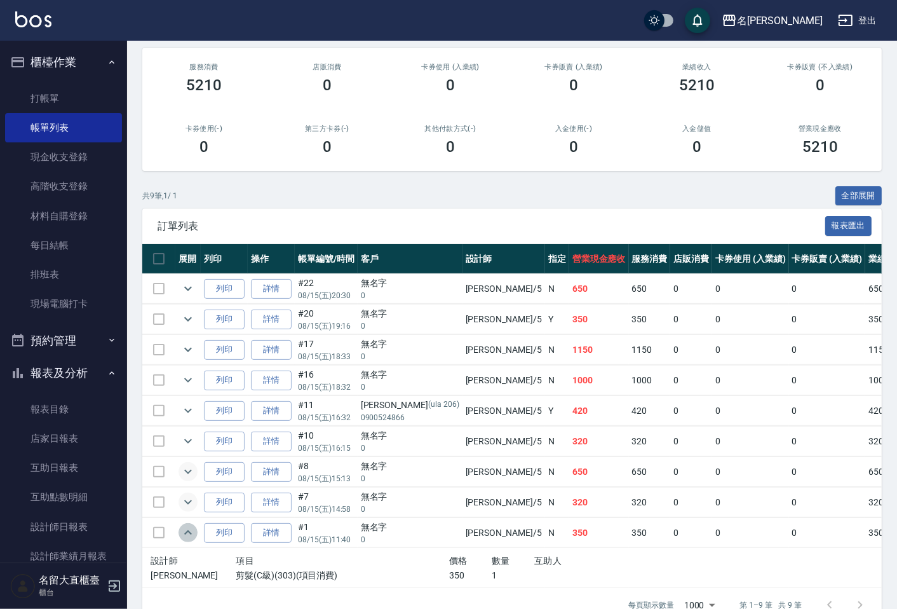
click at [187, 531] on icon "expand row" at bounding box center [188, 532] width 15 height 15
